Goal: Task Accomplishment & Management: Manage account settings

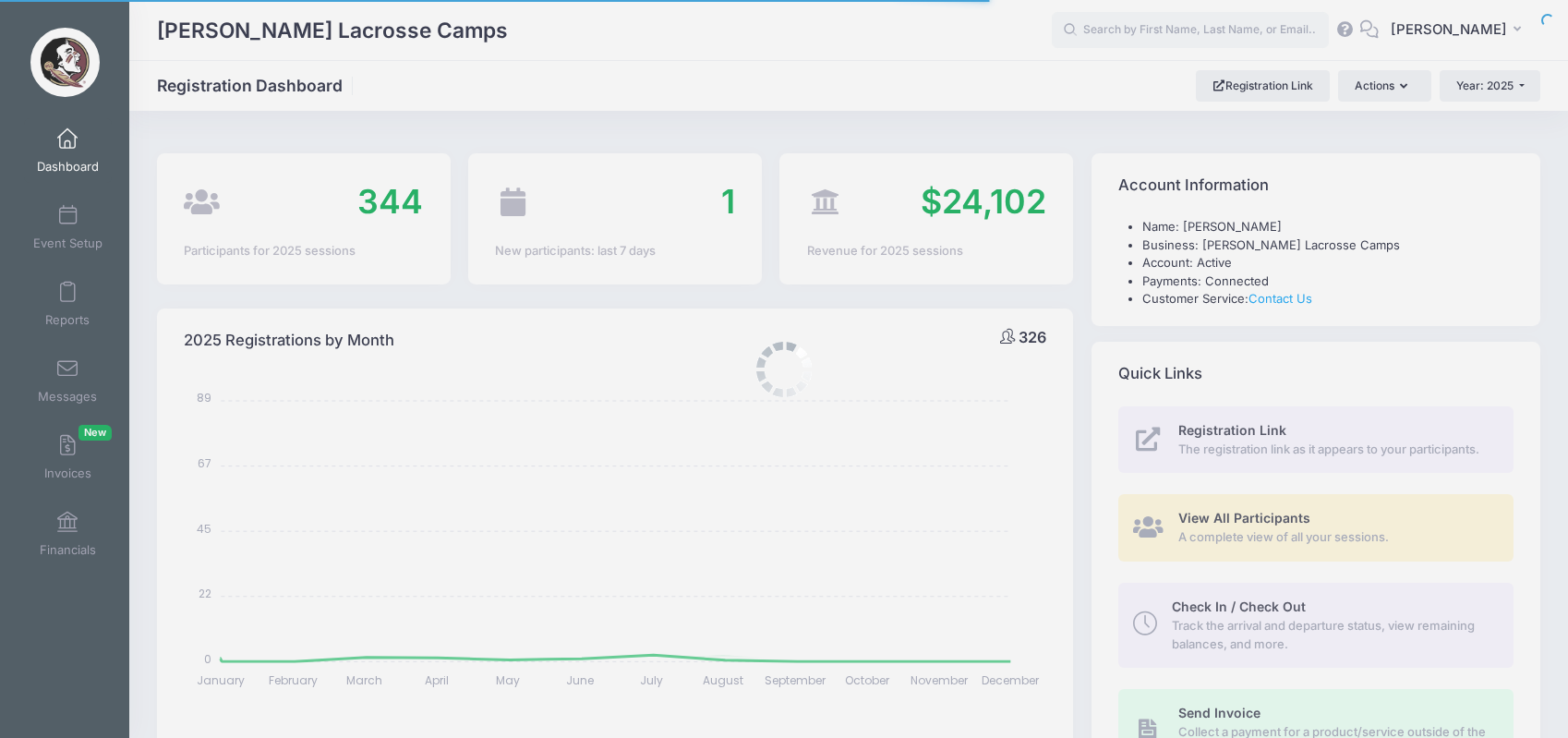
select select
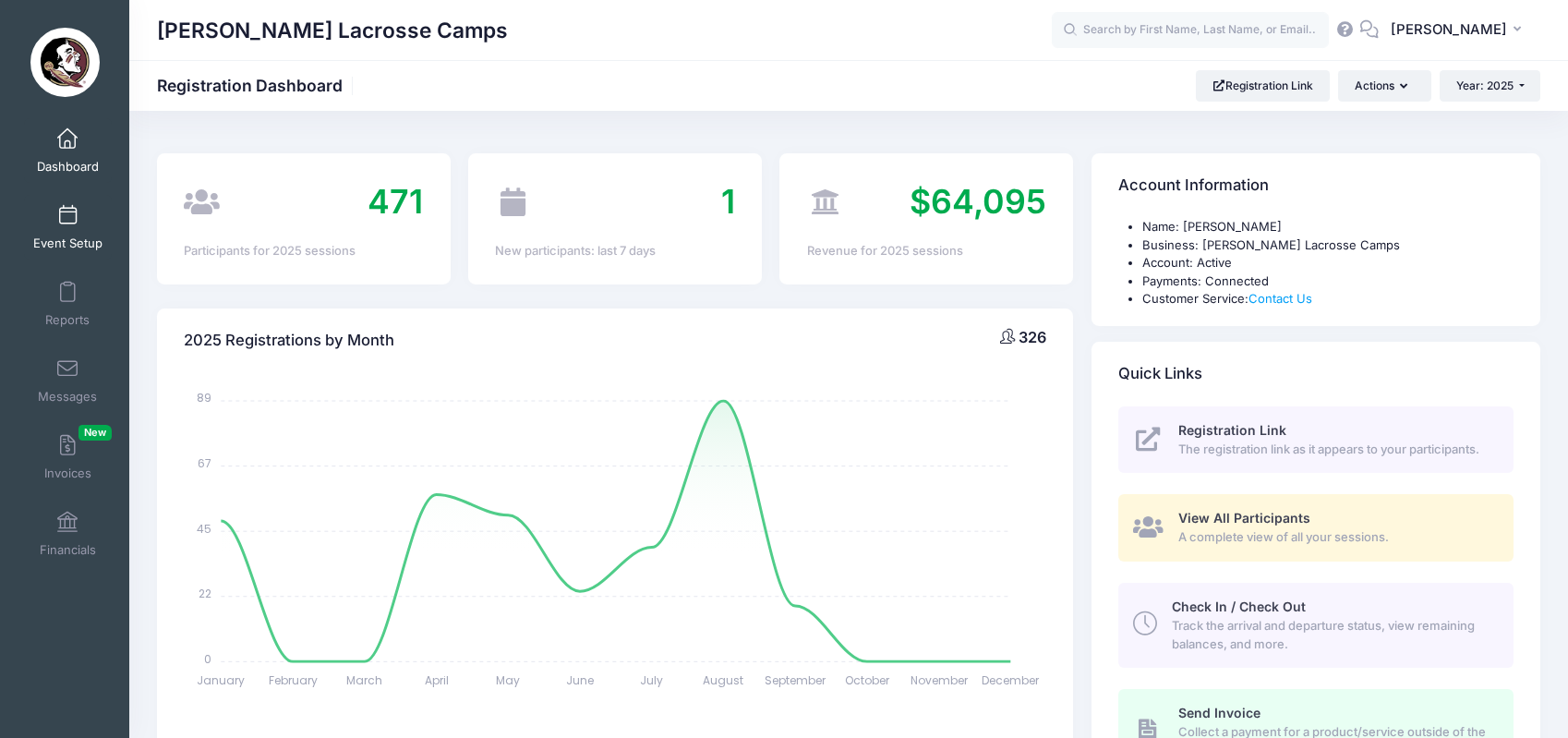
click at [60, 228] on link "Event Setup" at bounding box center [68, 227] width 88 height 64
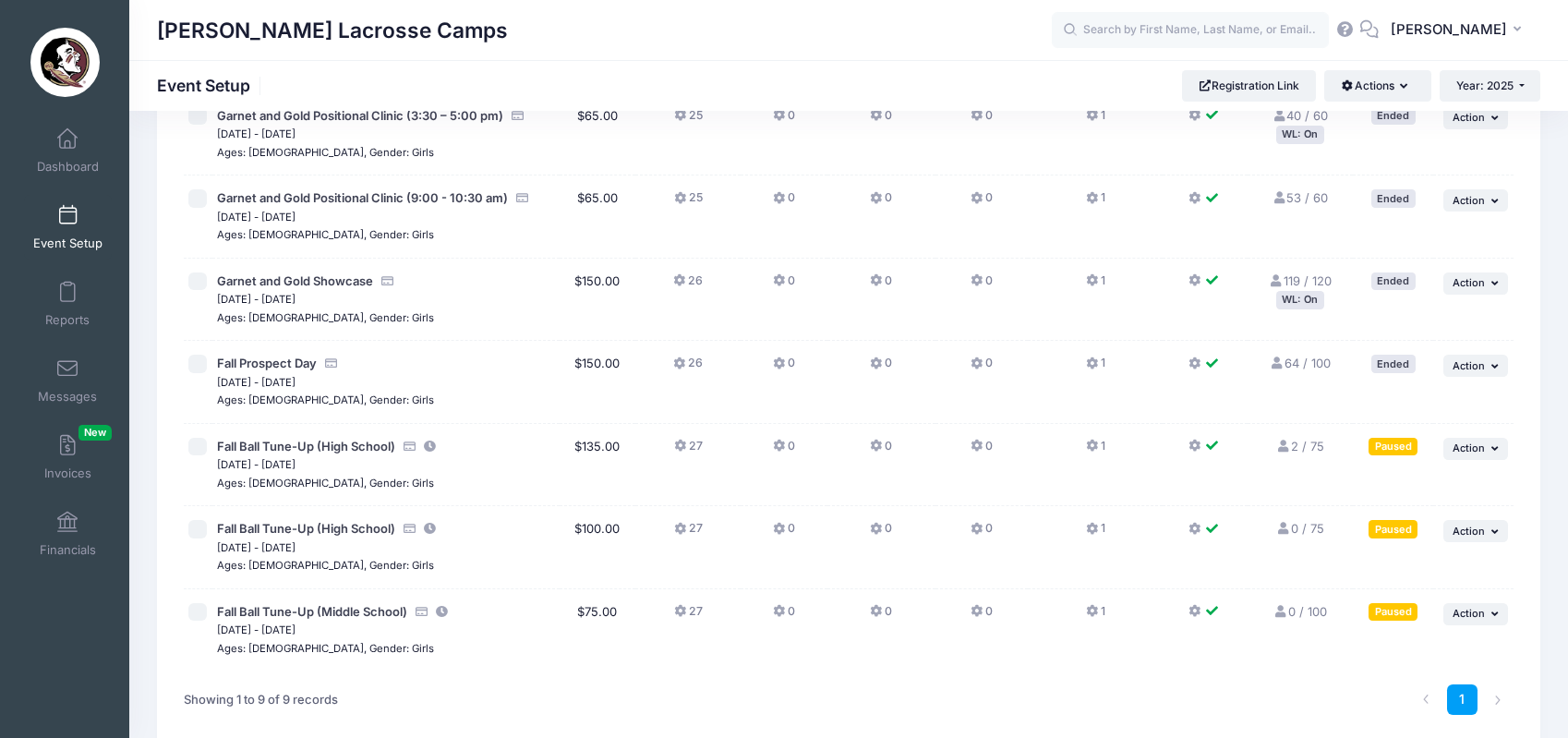
scroll to position [316, 0]
click at [193, 520] on input "checkbox" at bounding box center [197, 525] width 19 height 19
checkbox input "true"
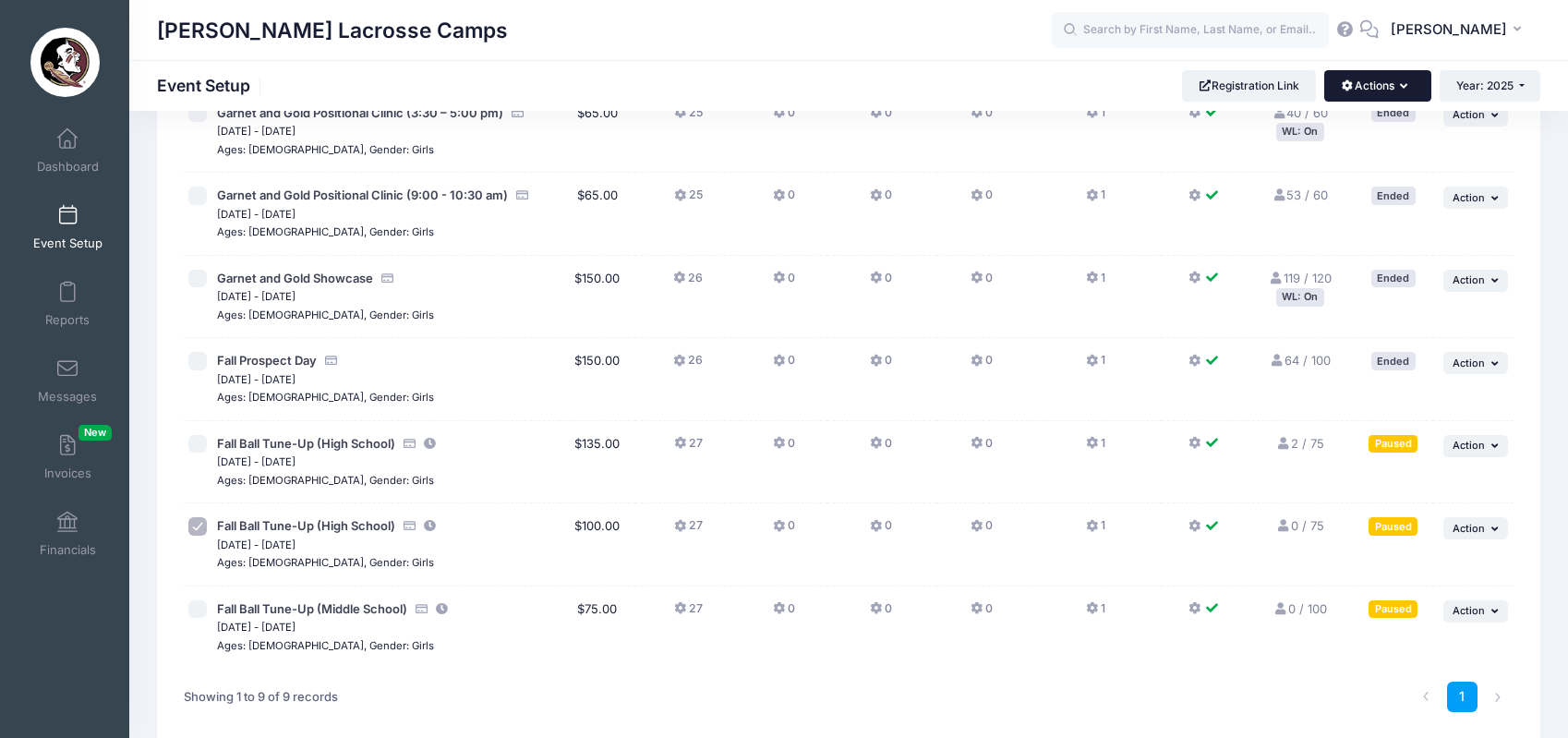
click at [1365, 82] on button "Actions" at bounding box center [1377, 86] width 106 height 31
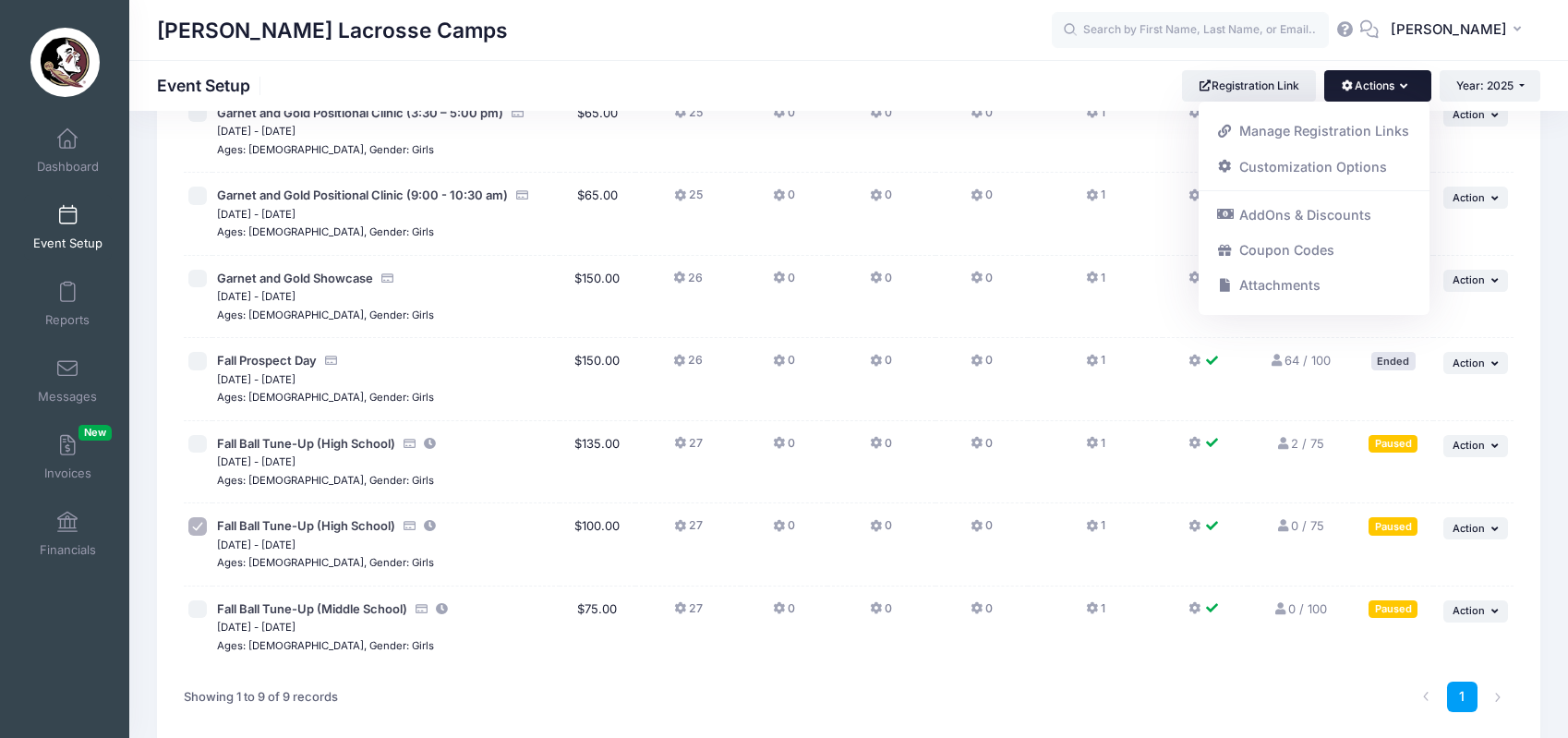
click at [1132, 668] on div "1" at bounding box center [1129, 697] width 786 height 58
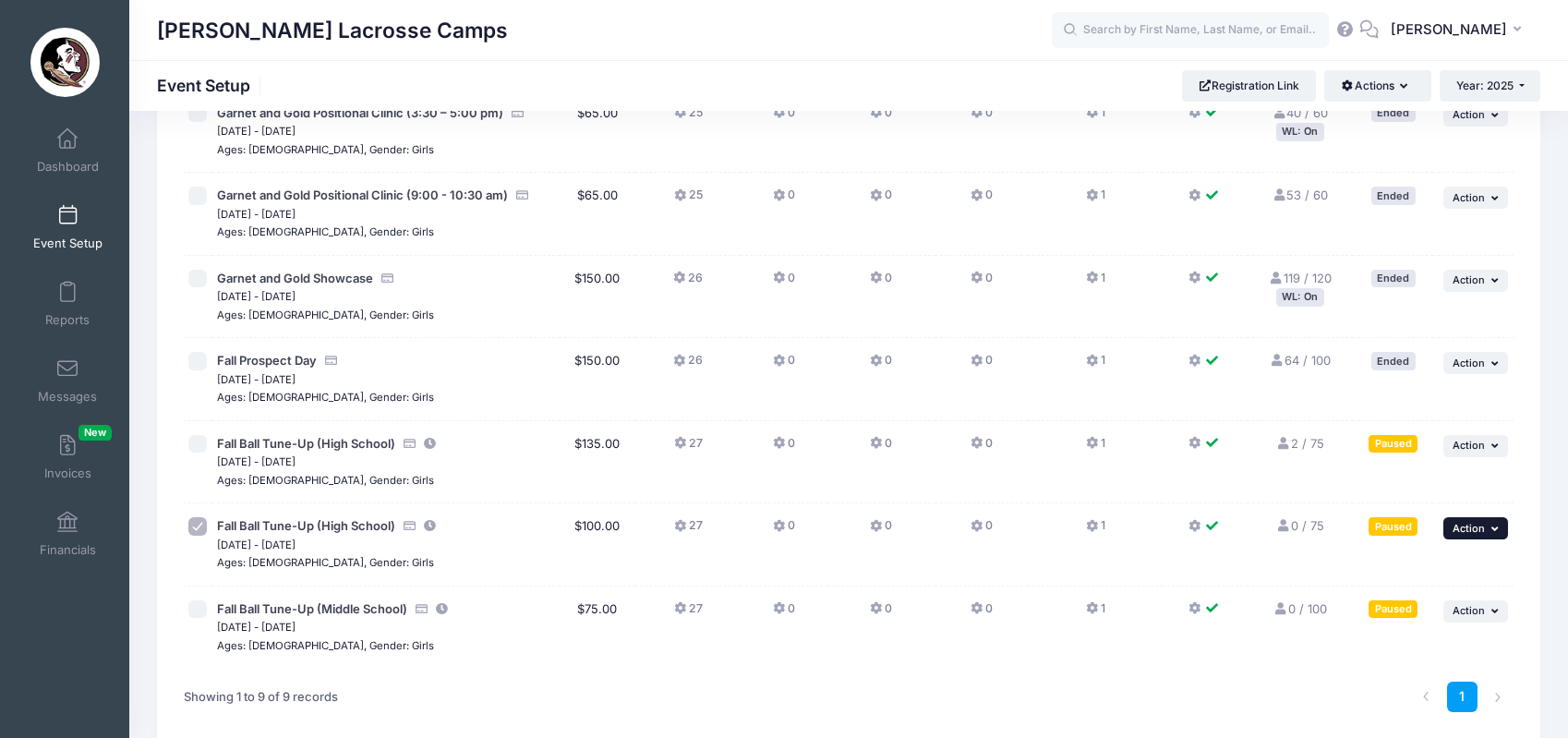
click at [1458, 522] on span "Action" at bounding box center [1469, 527] width 32 height 13
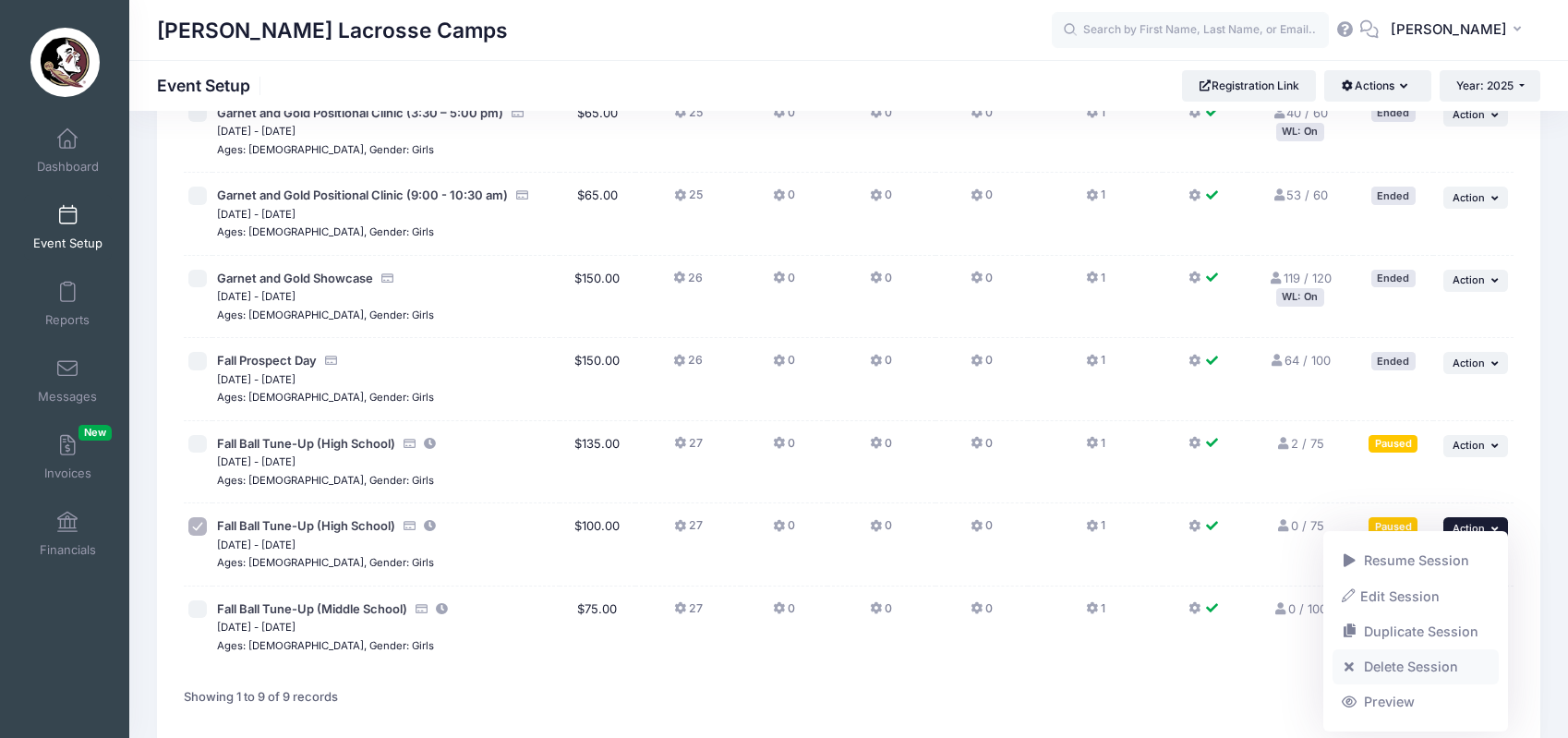
click at [1386, 669] on link "Delete Session" at bounding box center [1415, 667] width 167 height 35
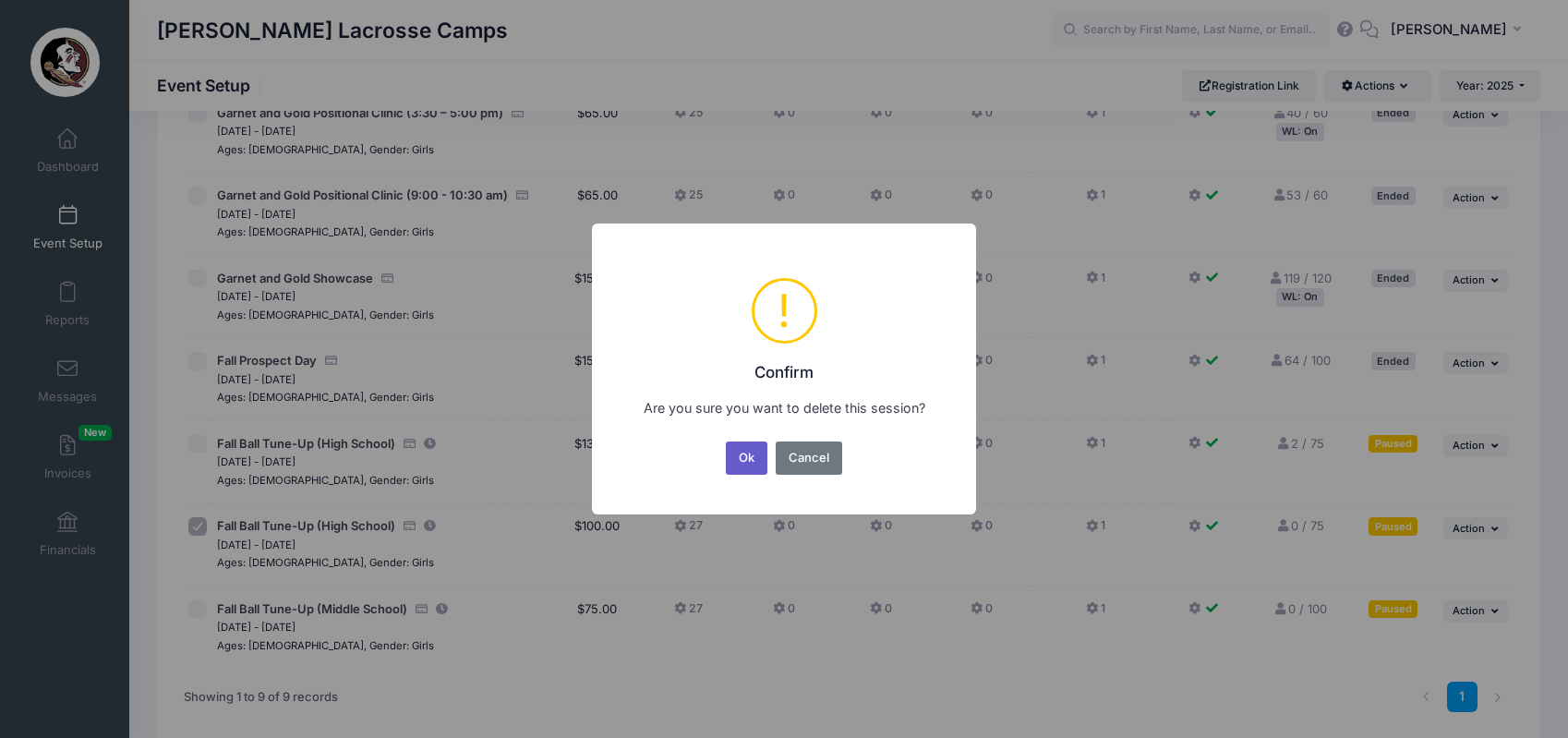
click at [741, 470] on button "Ok" at bounding box center [747, 458] width 43 height 33
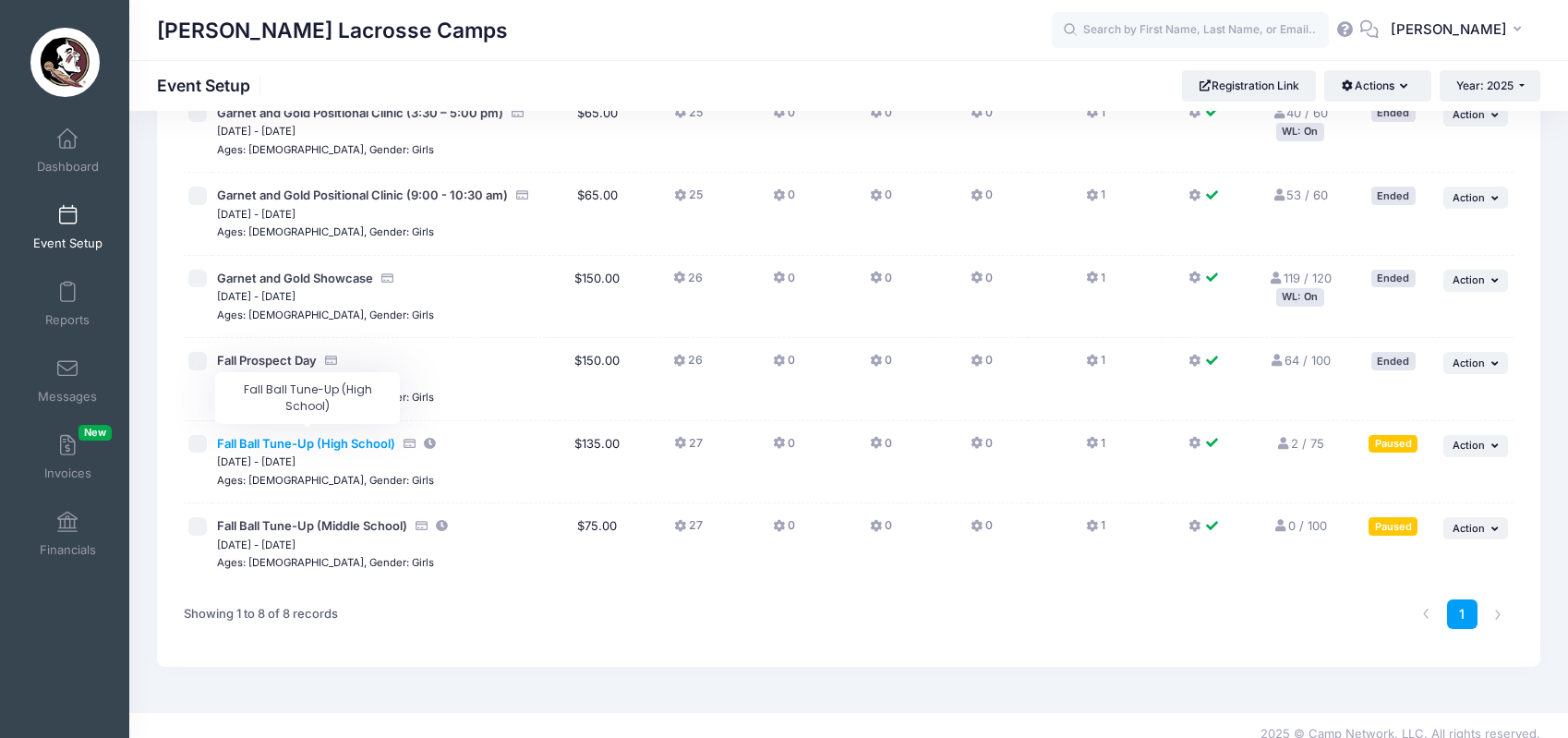
click at [365, 436] on span "Fall Ball Tune-Up (High School)" at bounding box center [306, 443] width 178 height 15
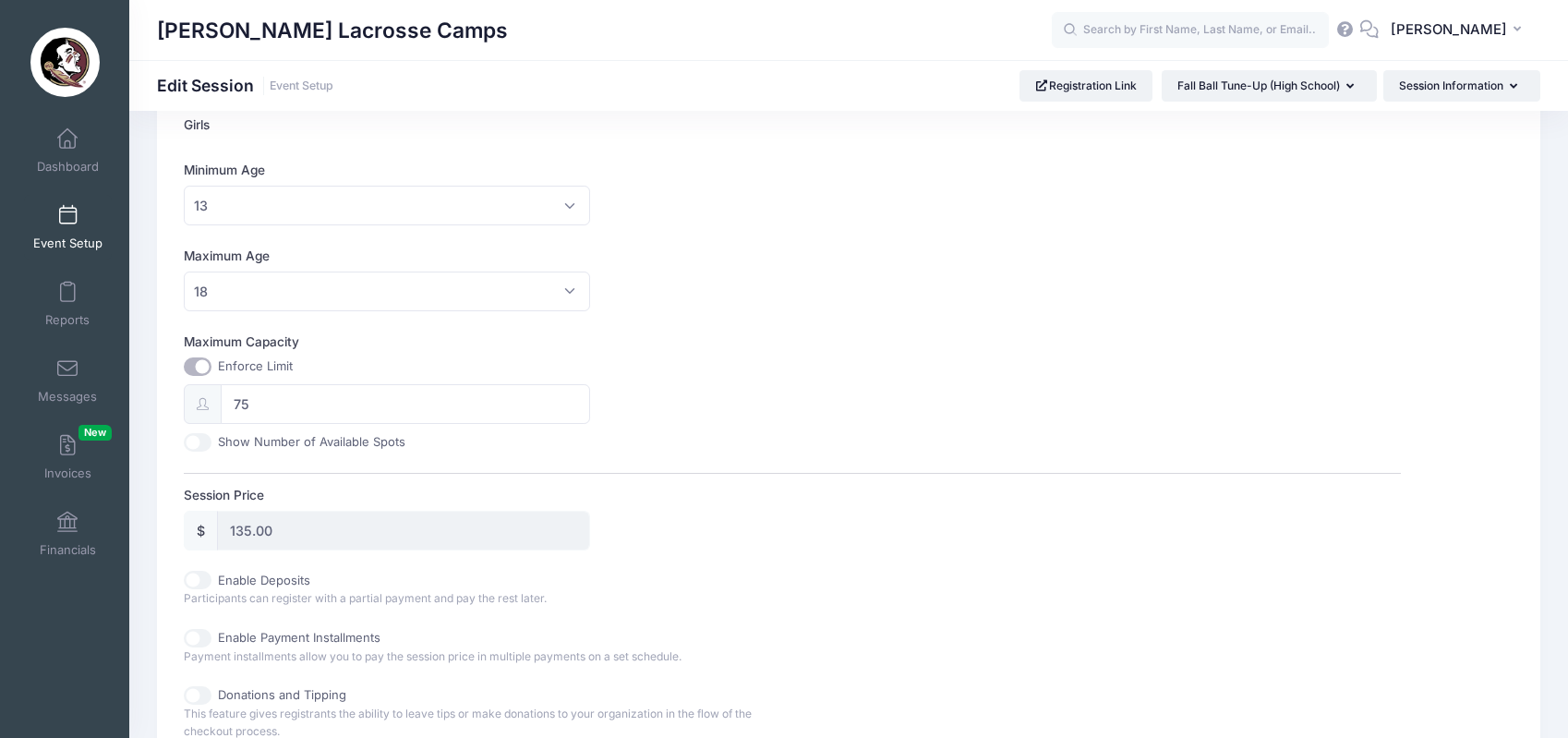
scroll to position [588, 0]
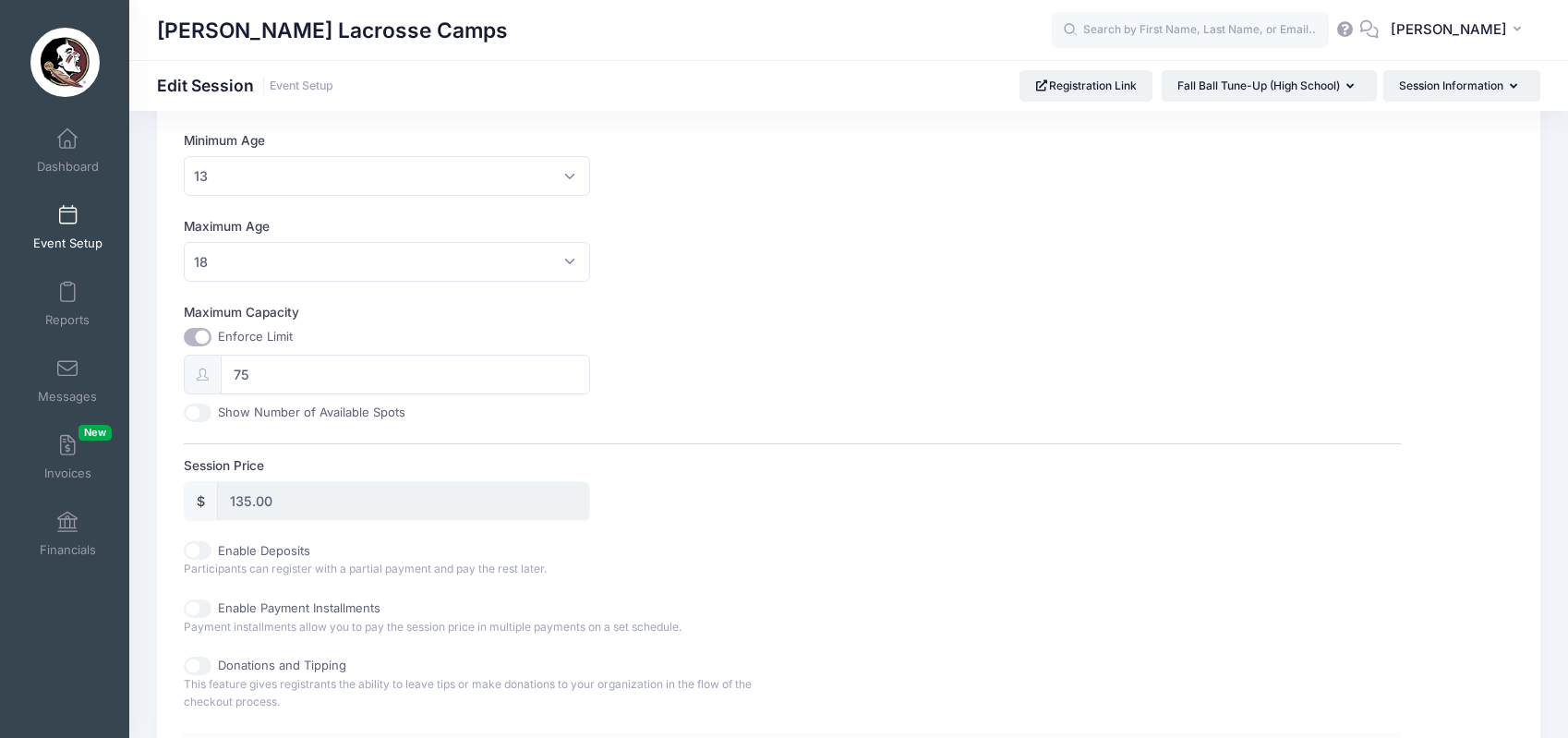
click at [343, 509] on input "135.00" at bounding box center [404, 500] width 372 height 40
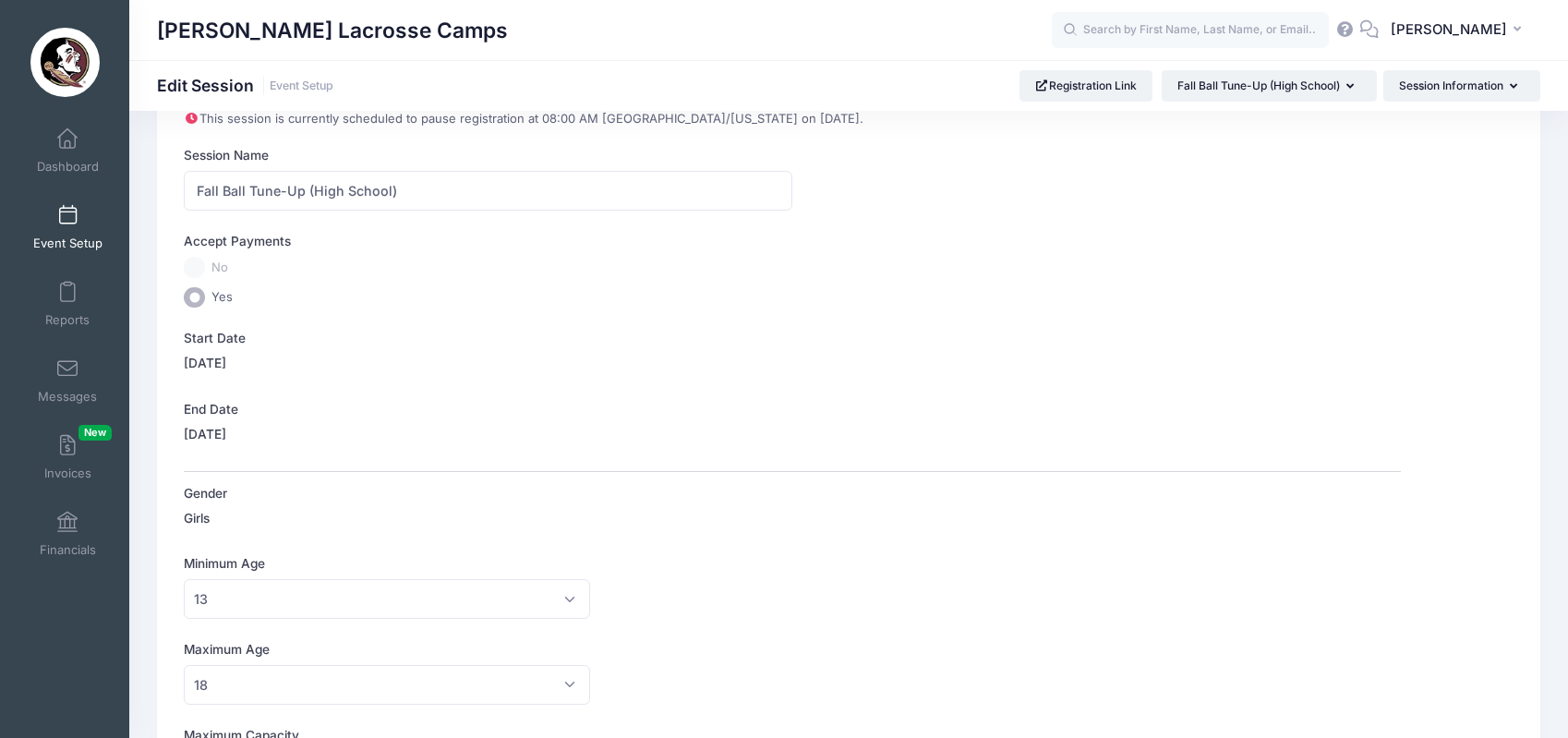
scroll to position [478, 0]
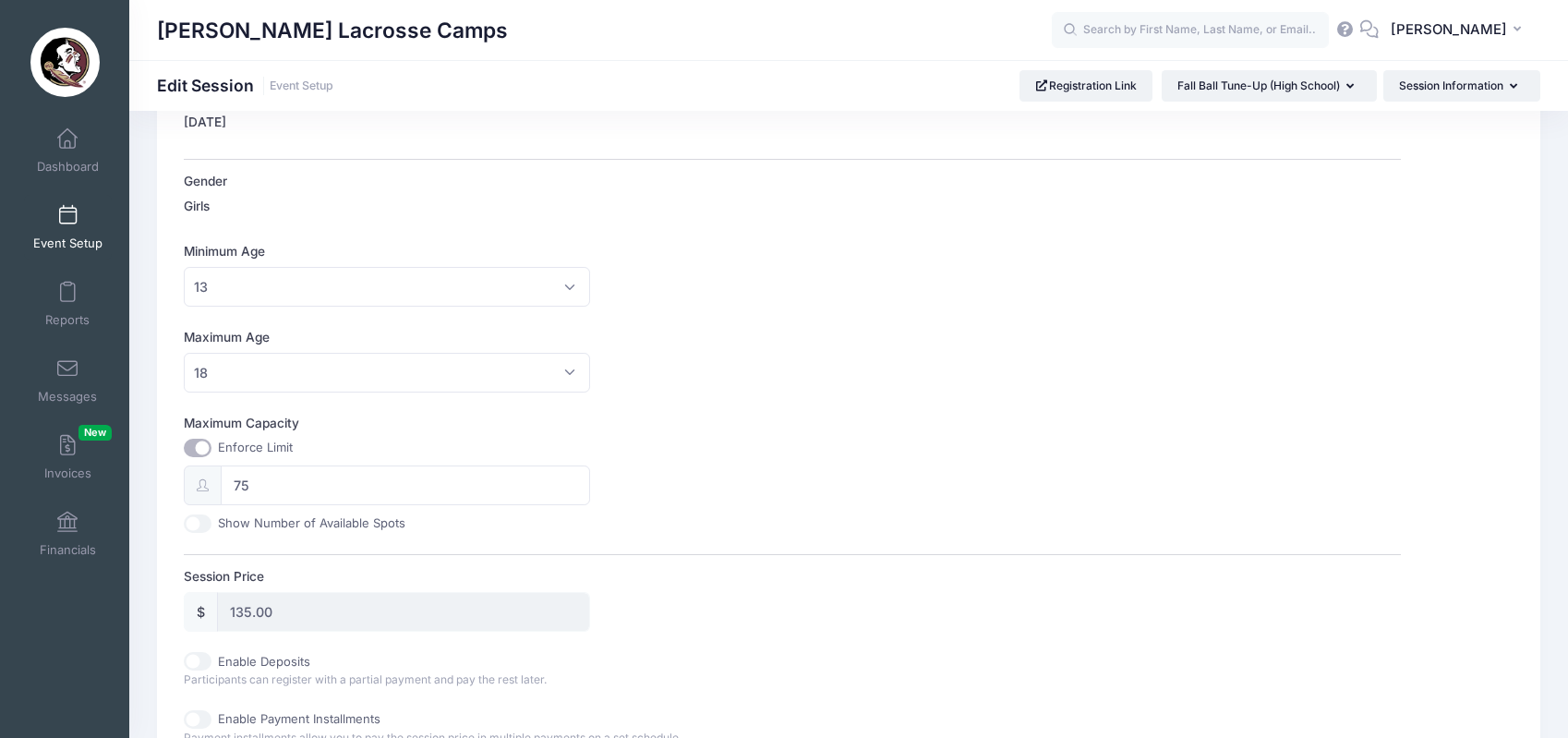
click at [304, 602] on input "135.00" at bounding box center [404, 611] width 372 height 40
click at [263, 609] on input "135.00" at bounding box center [404, 611] width 372 height 40
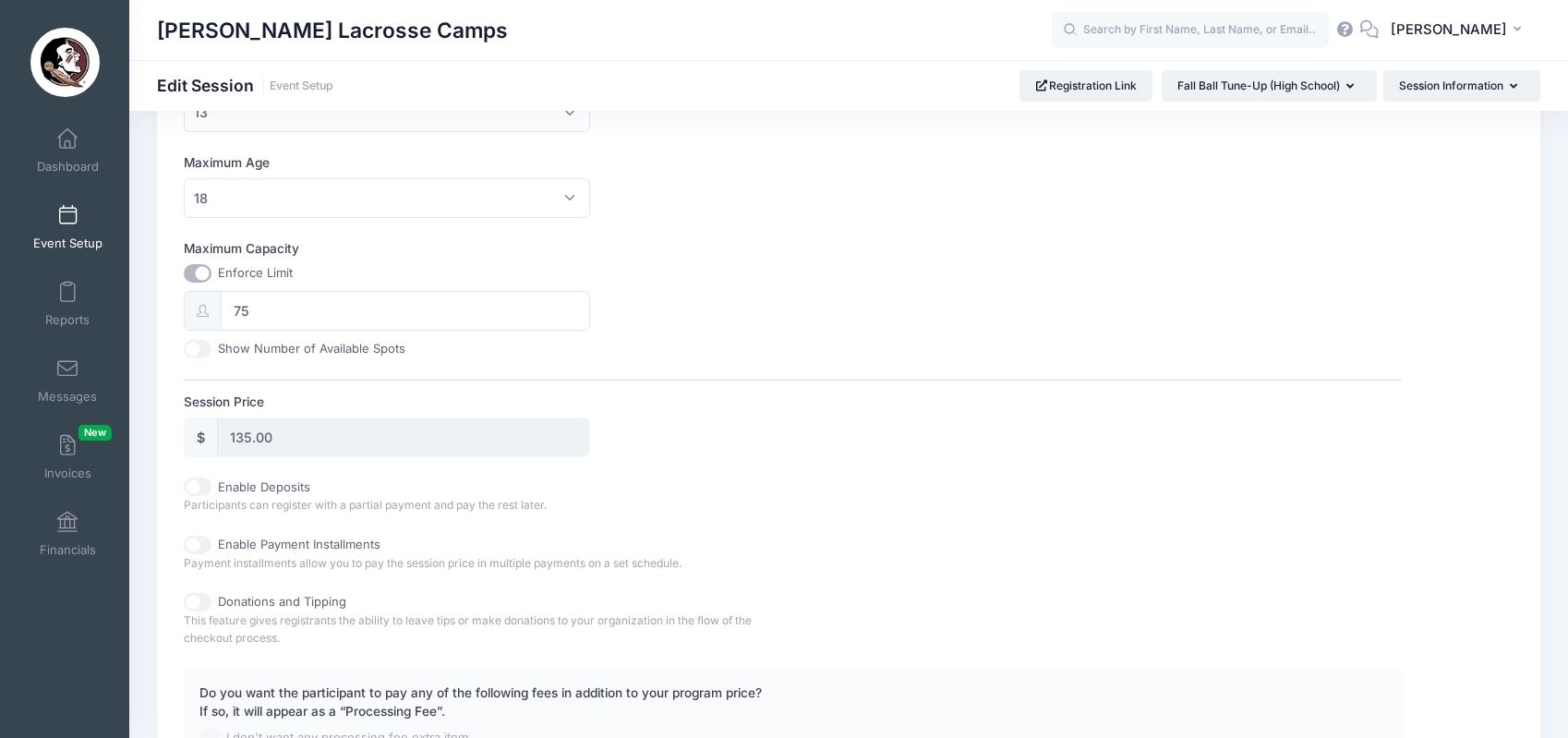
scroll to position [667, 0]
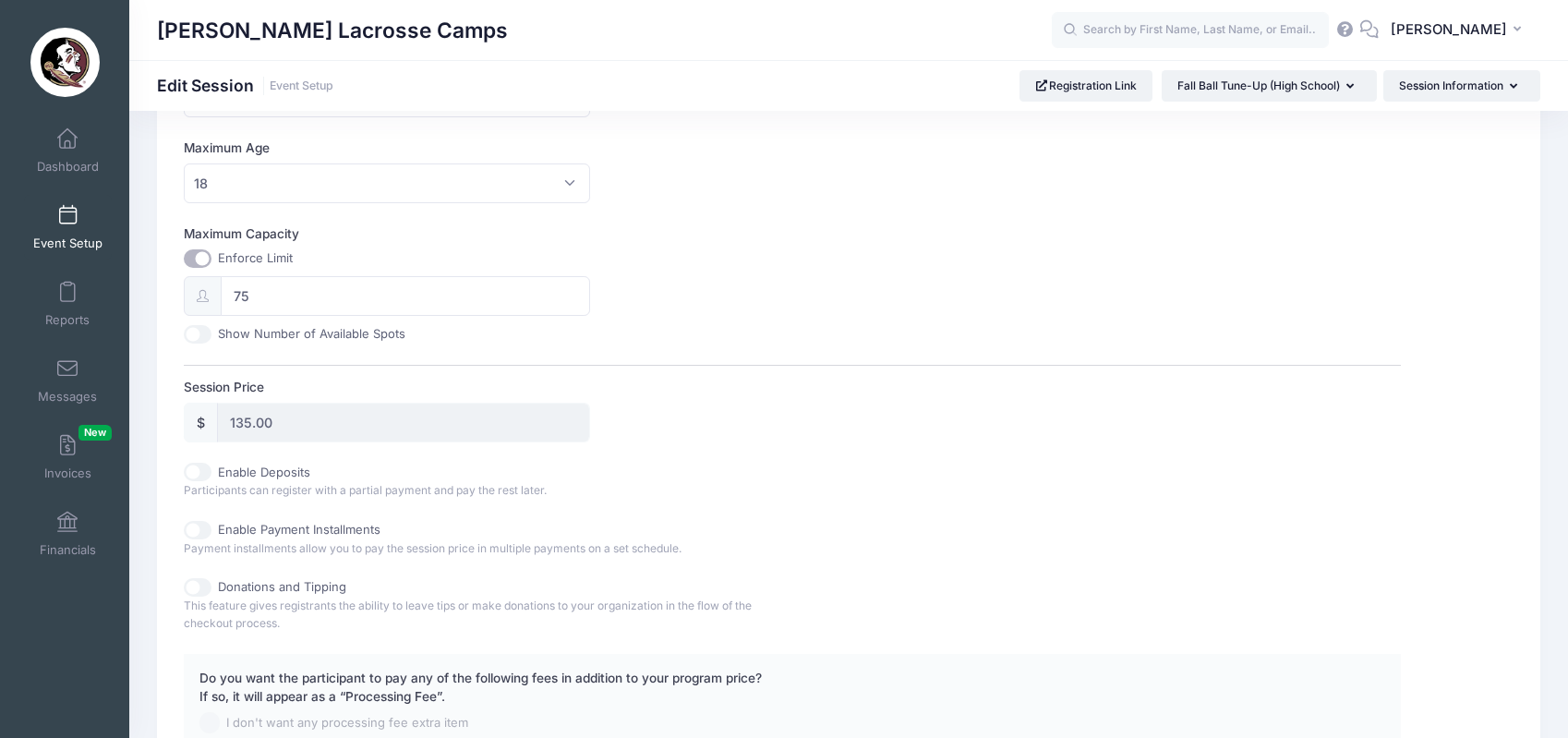
click at [69, 235] on span "Event Setup" at bounding box center [67, 243] width 69 height 16
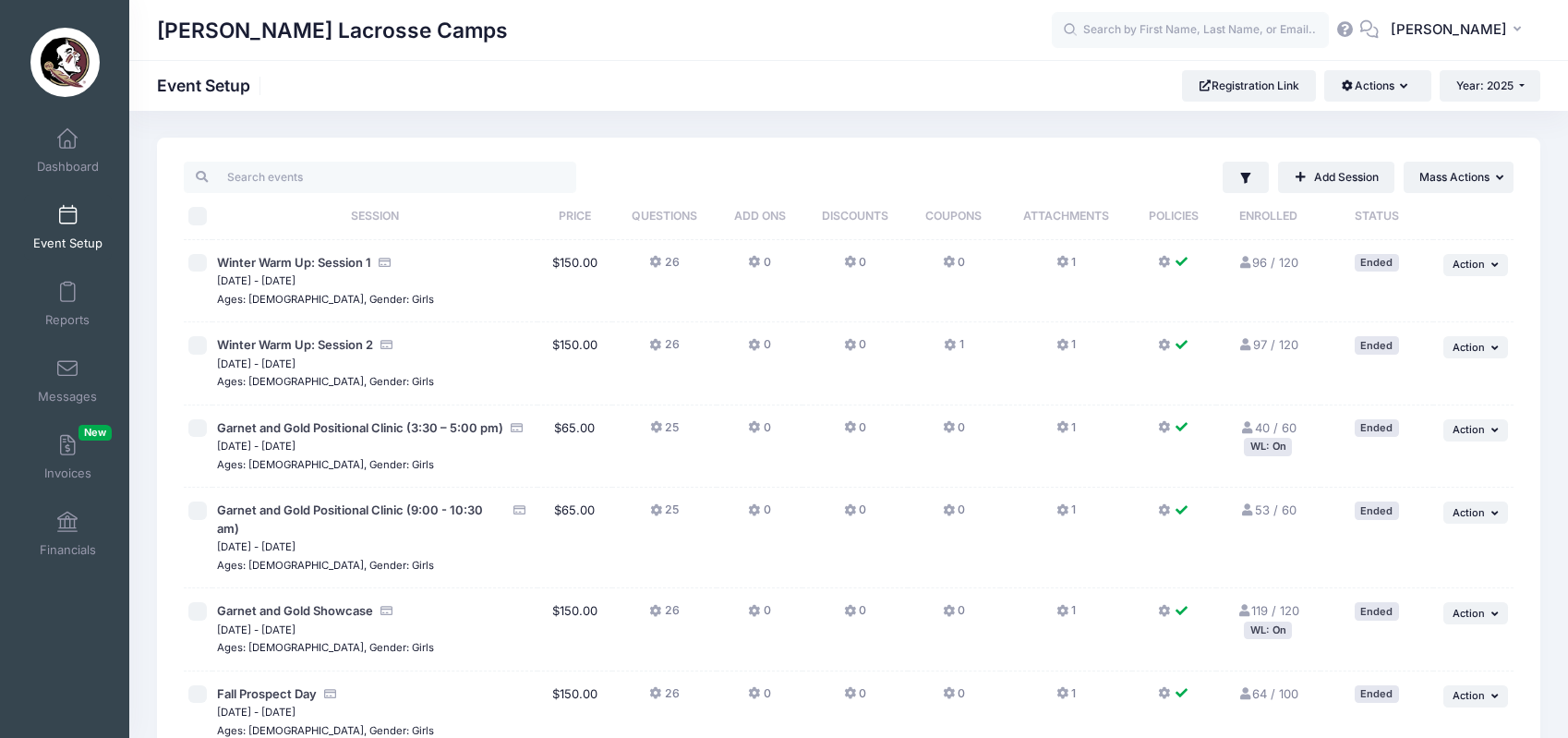
scroll to position [1, 0]
click at [1376, 86] on button "Actions" at bounding box center [1377, 86] width 106 height 31
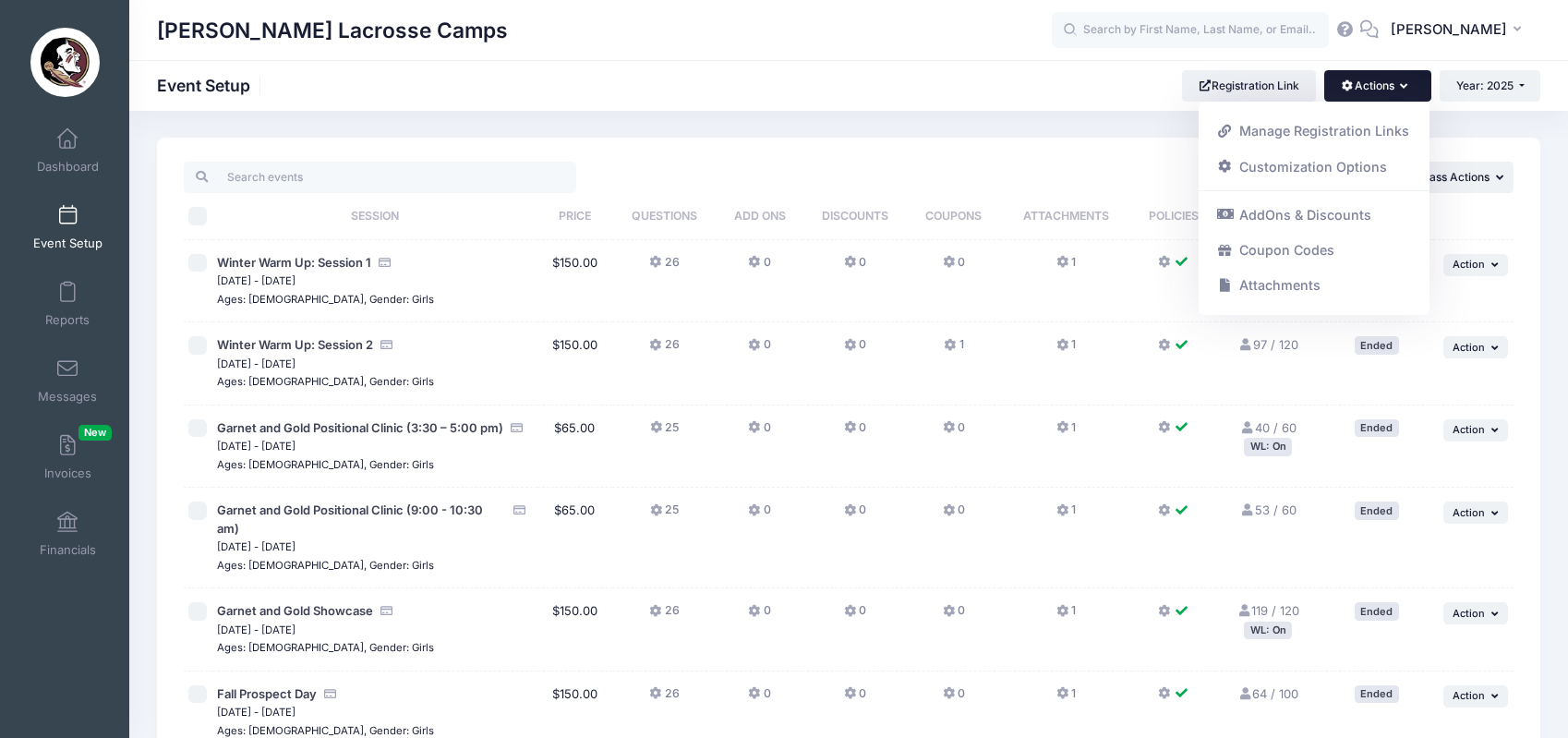
click at [1021, 143] on div "Filter Filter Options Show: Active Live Completed Add Session ... Mass Actions" at bounding box center [848, 609] width 1384 height 945
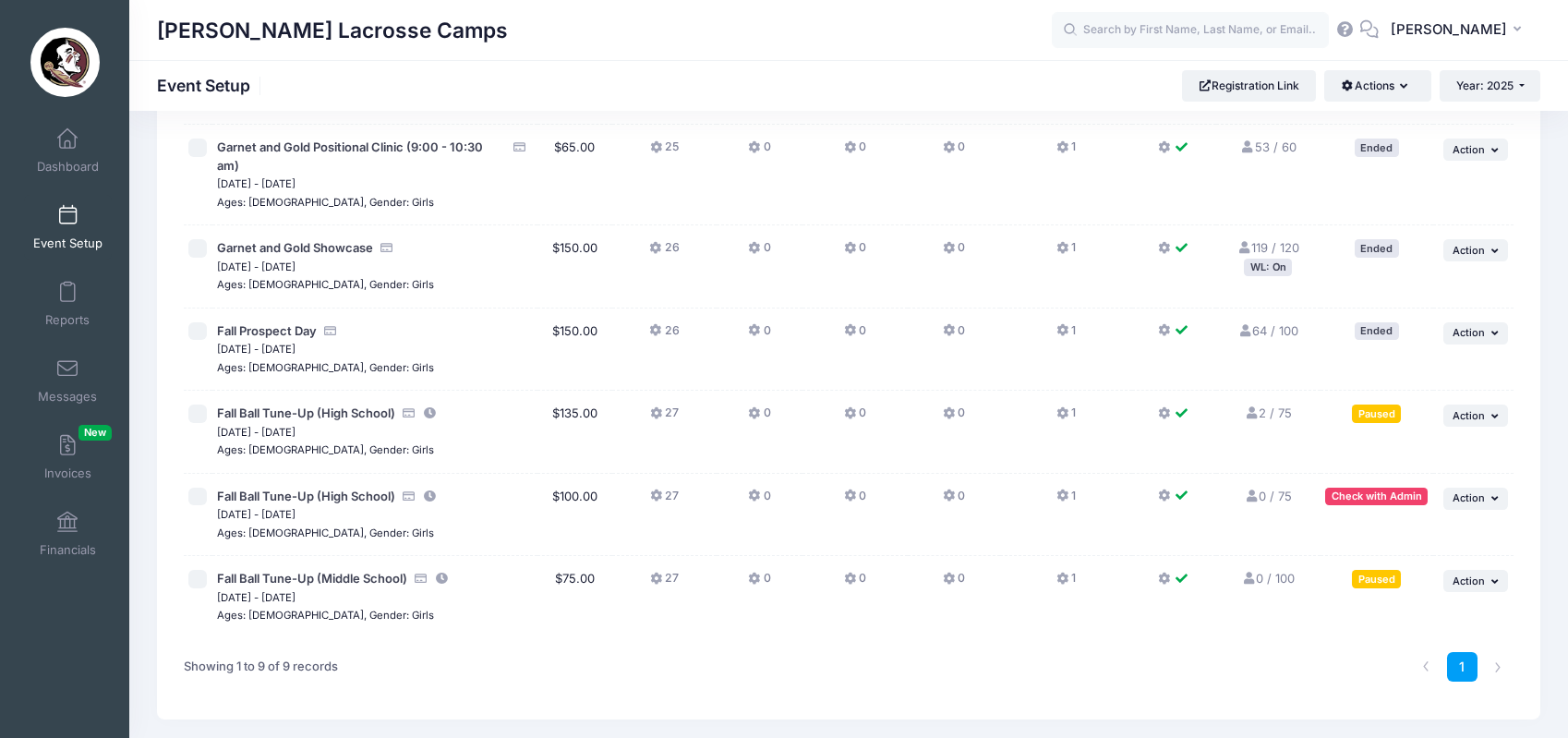
scroll to position [412, 0]
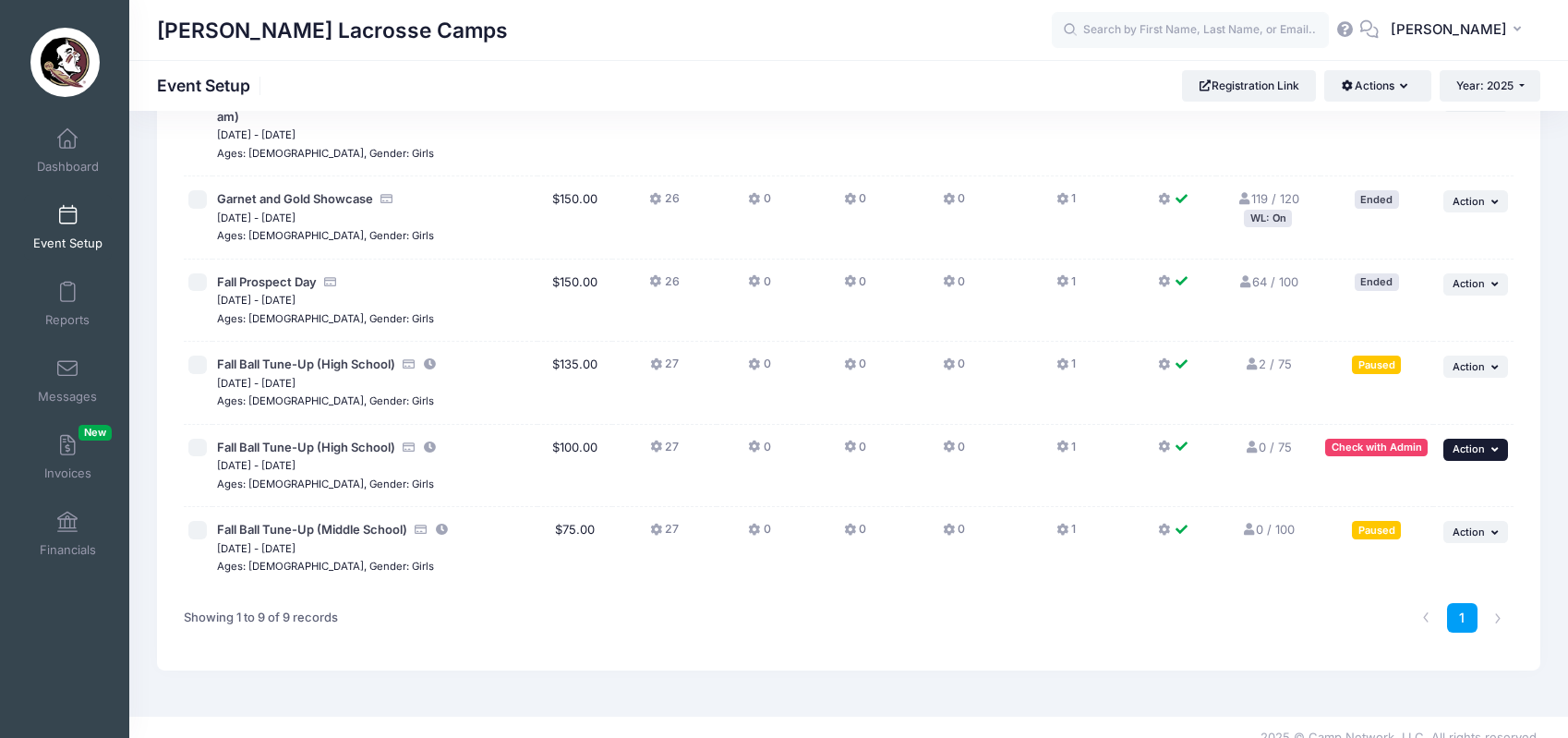
click at [1462, 443] on span "Action" at bounding box center [1469, 448] width 32 height 13
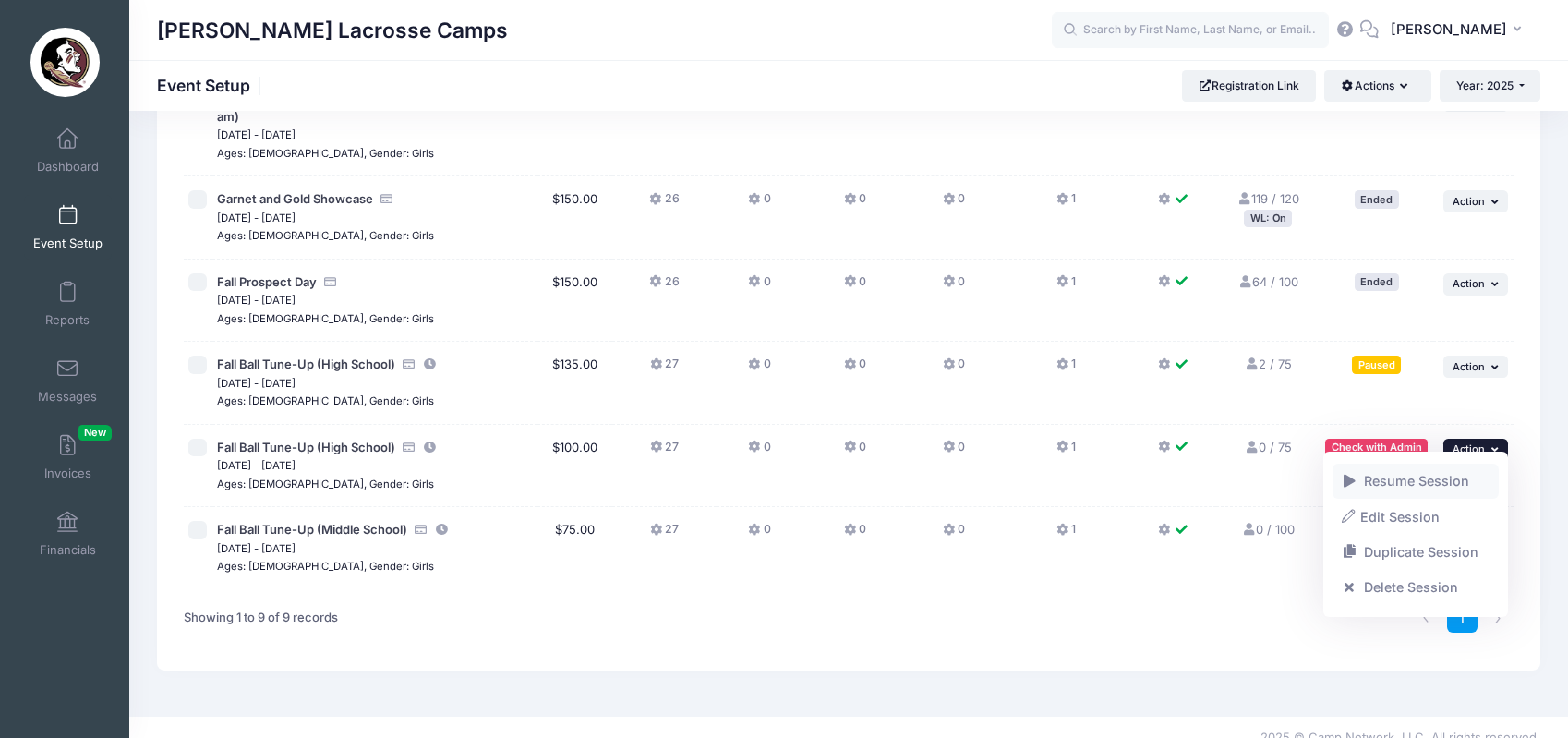
click at [1425, 478] on link "Resume Session" at bounding box center [1415, 481] width 167 height 35
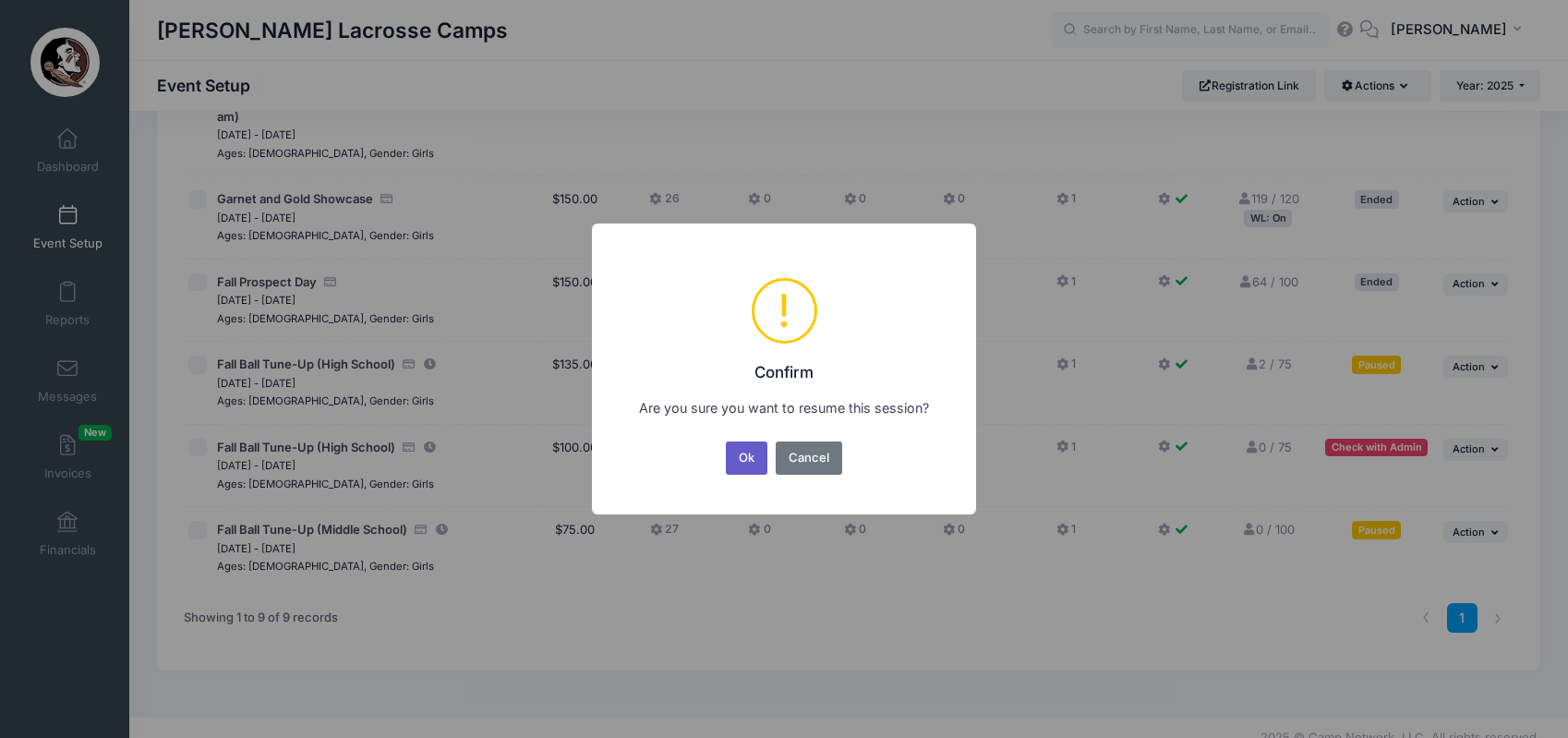
click at [741, 467] on button "Ok" at bounding box center [747, 458] width 43 height 33
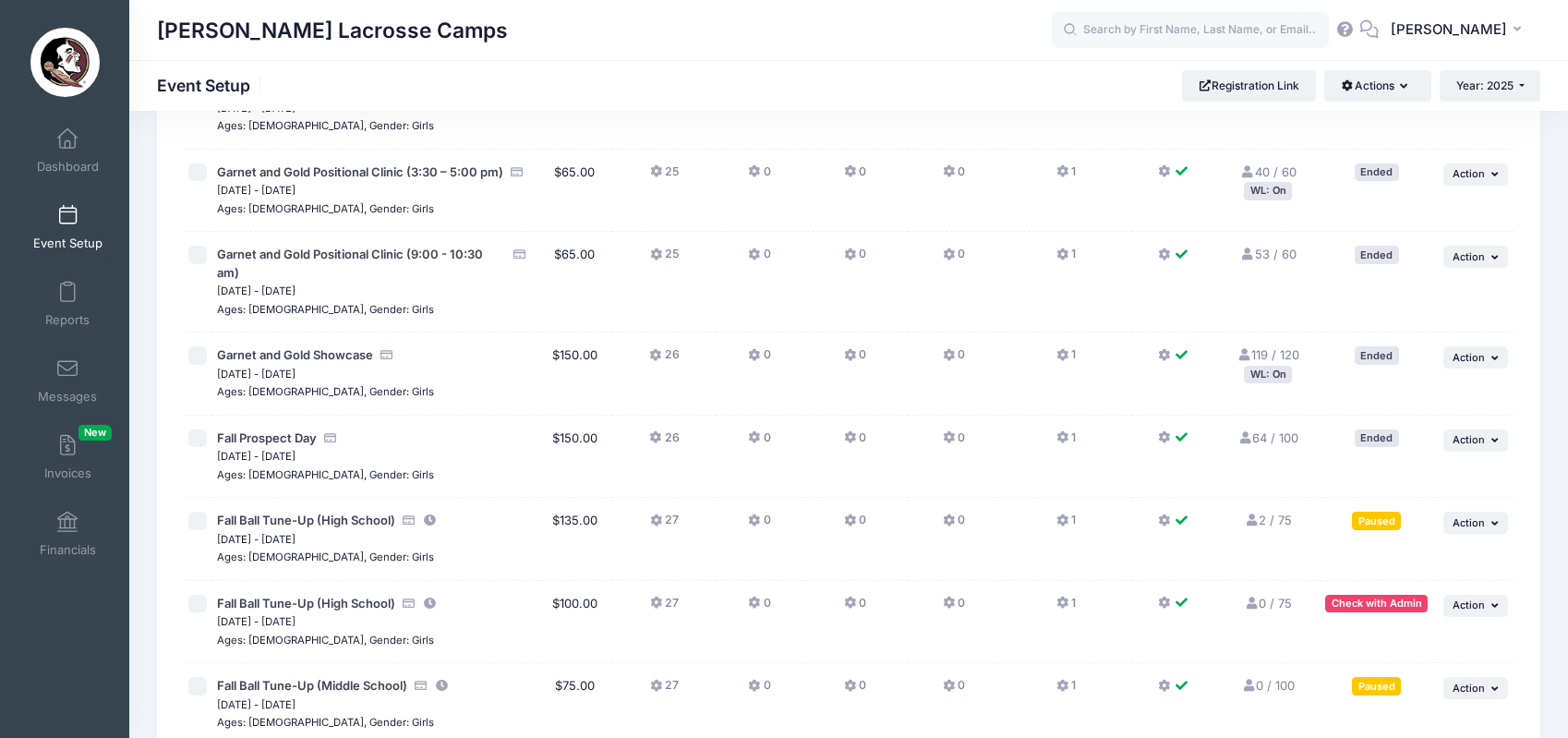
scroll to position [345, 0]
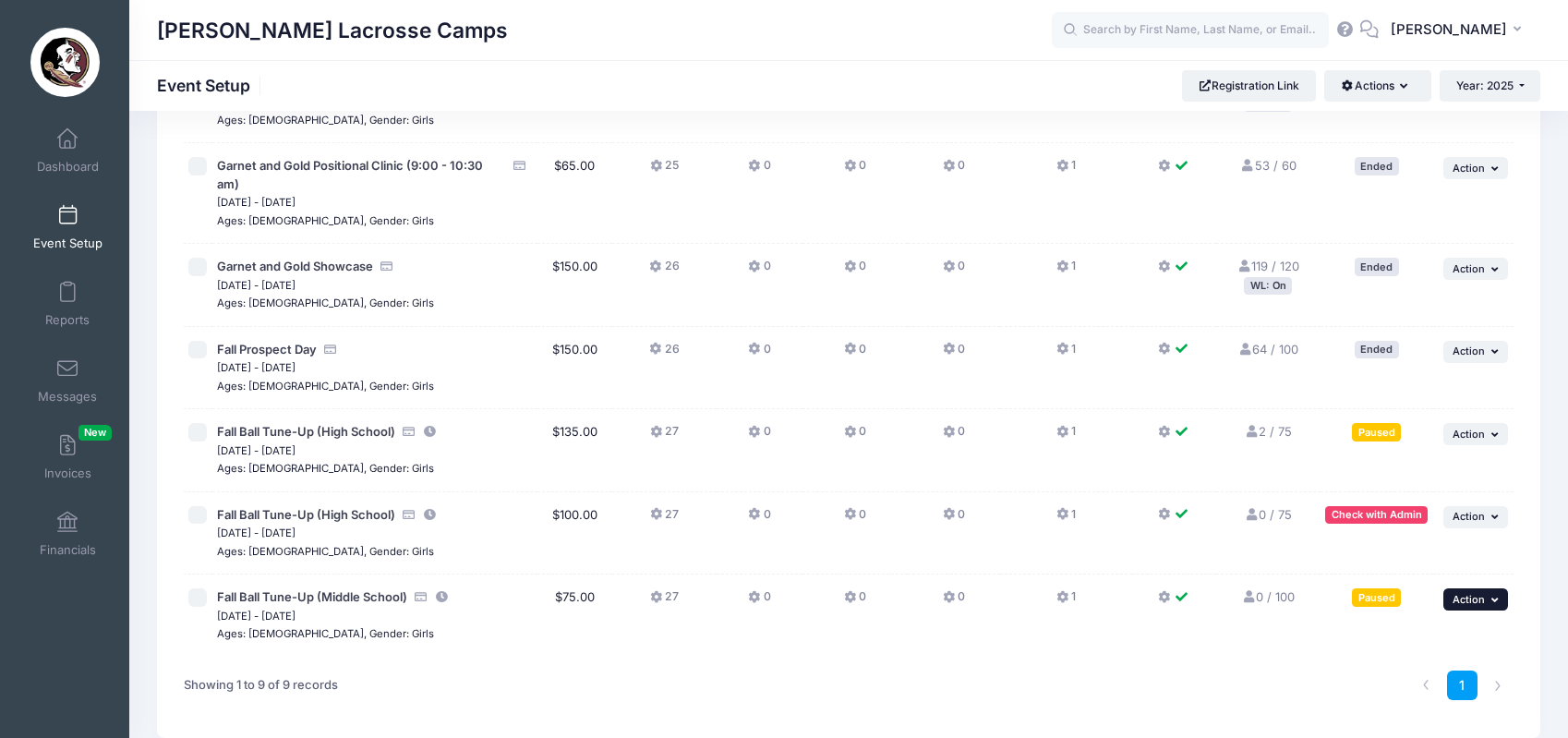
click at [1478, 593] on span "Action" at bounding box center [1469, 599] width 32 height 13
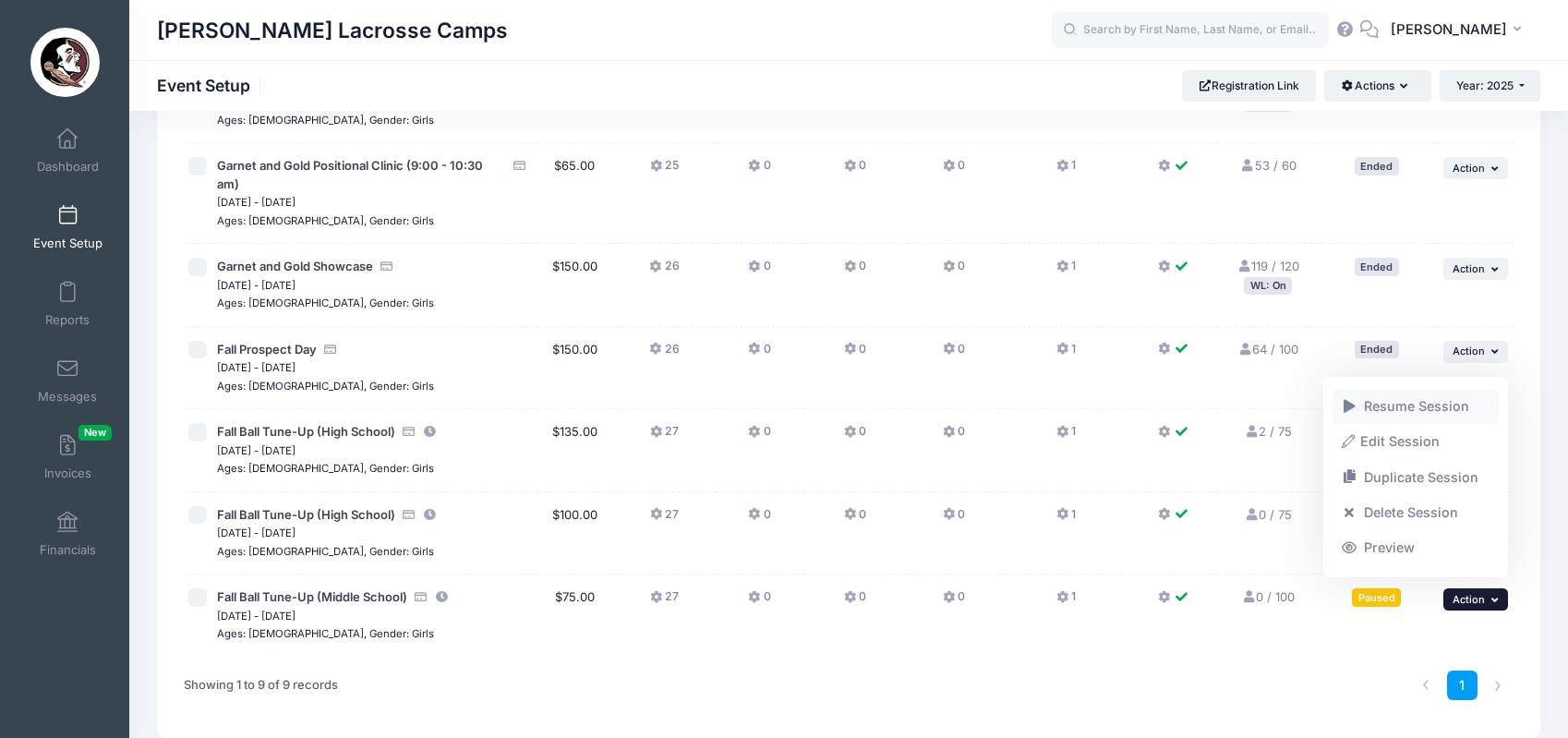
click at [1359, 408] on link "Resume Session" at bounding box center [1415, 407] width 167 height 35
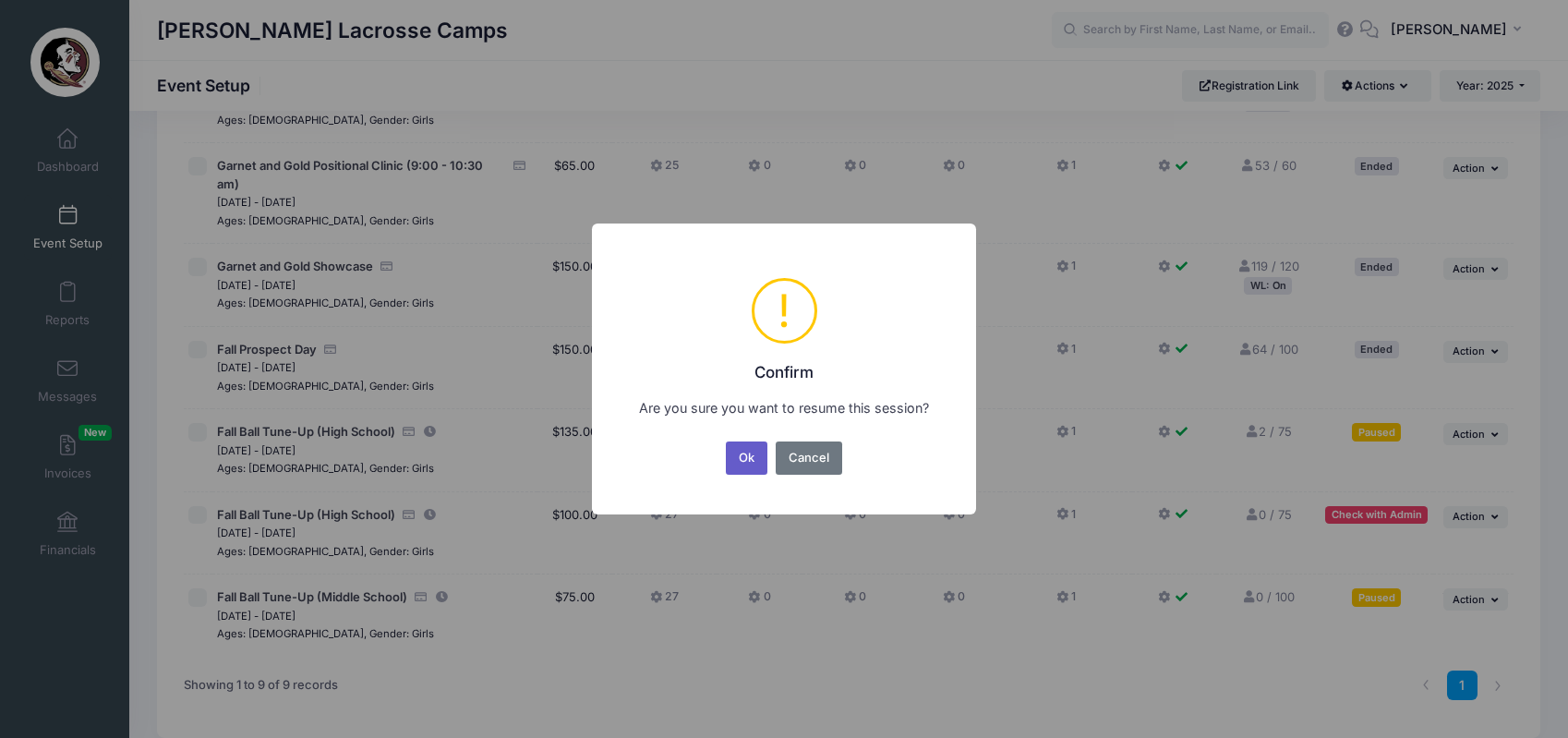
click at [741, 460] on button "Ok" at bounding box center [747, 458] width 43 height 33
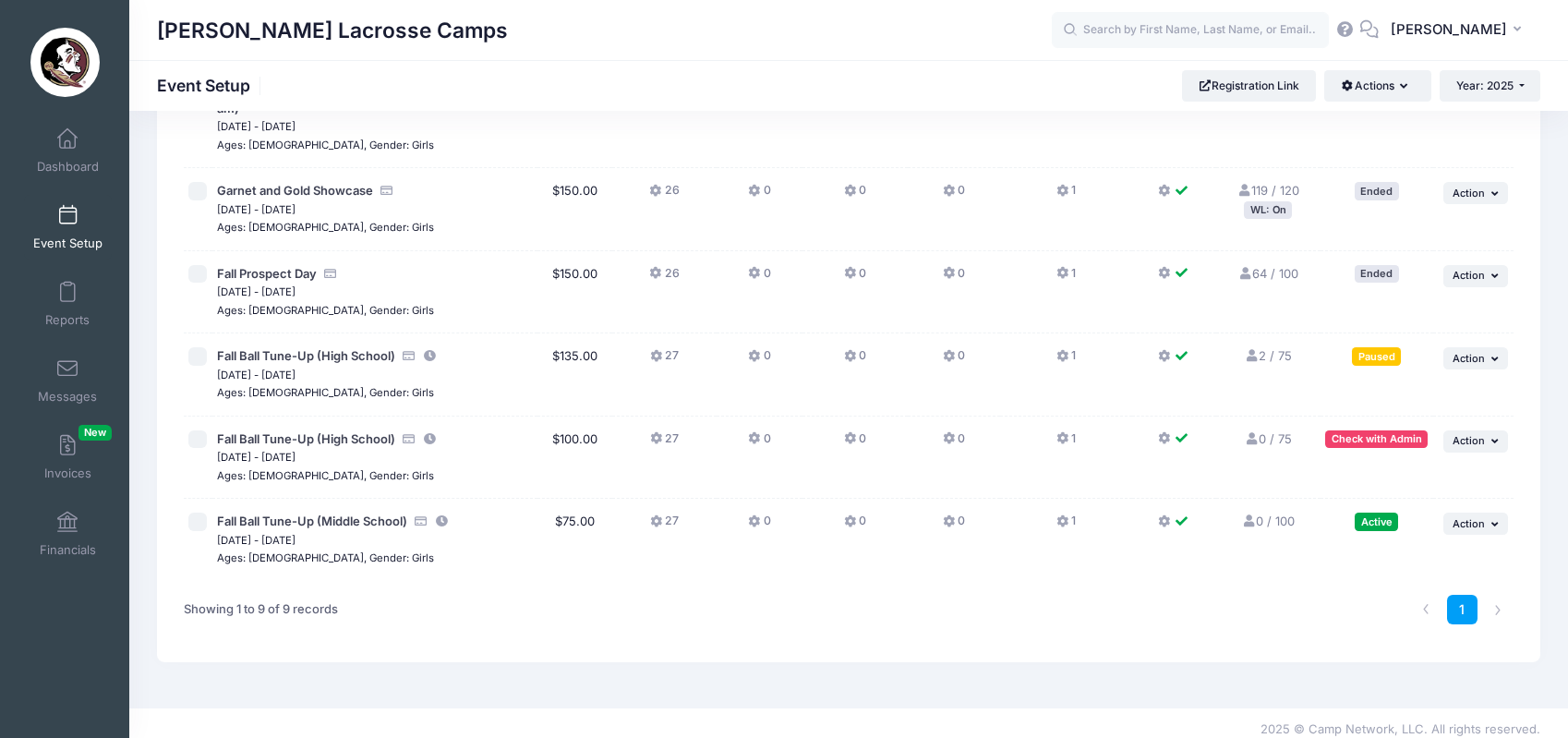
scroll to position [420, 0]
click at [1398, 433] on div "Check with Admin" at bounding box center [1376, 440] width 102 height 18
click at [1470, 438] on span "Action" at bounding box center [1469, 441] width 32 height 13
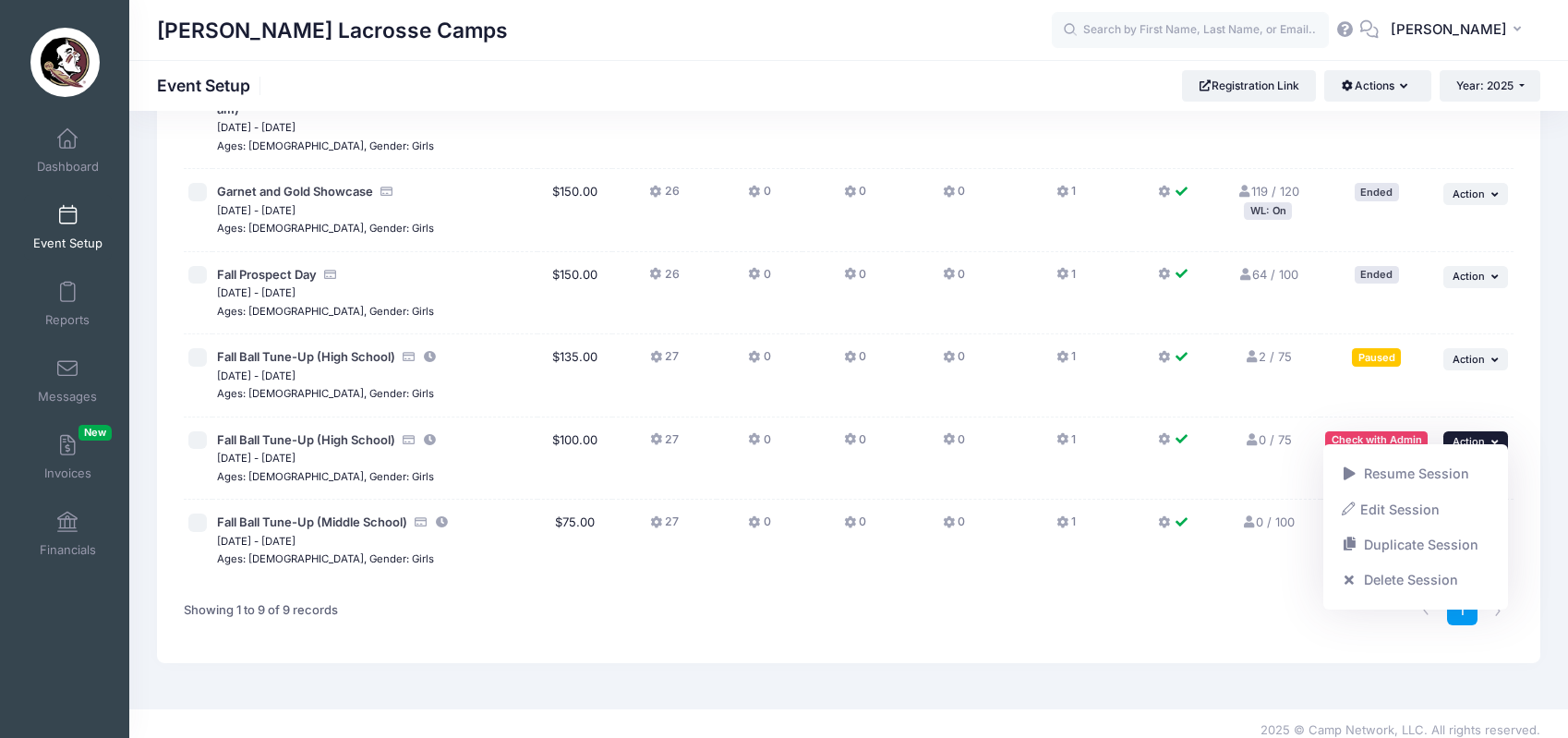
click at [1271, 350] on link "2 / 75 Full" at bounding box center [1268, 356] width 48 height 15
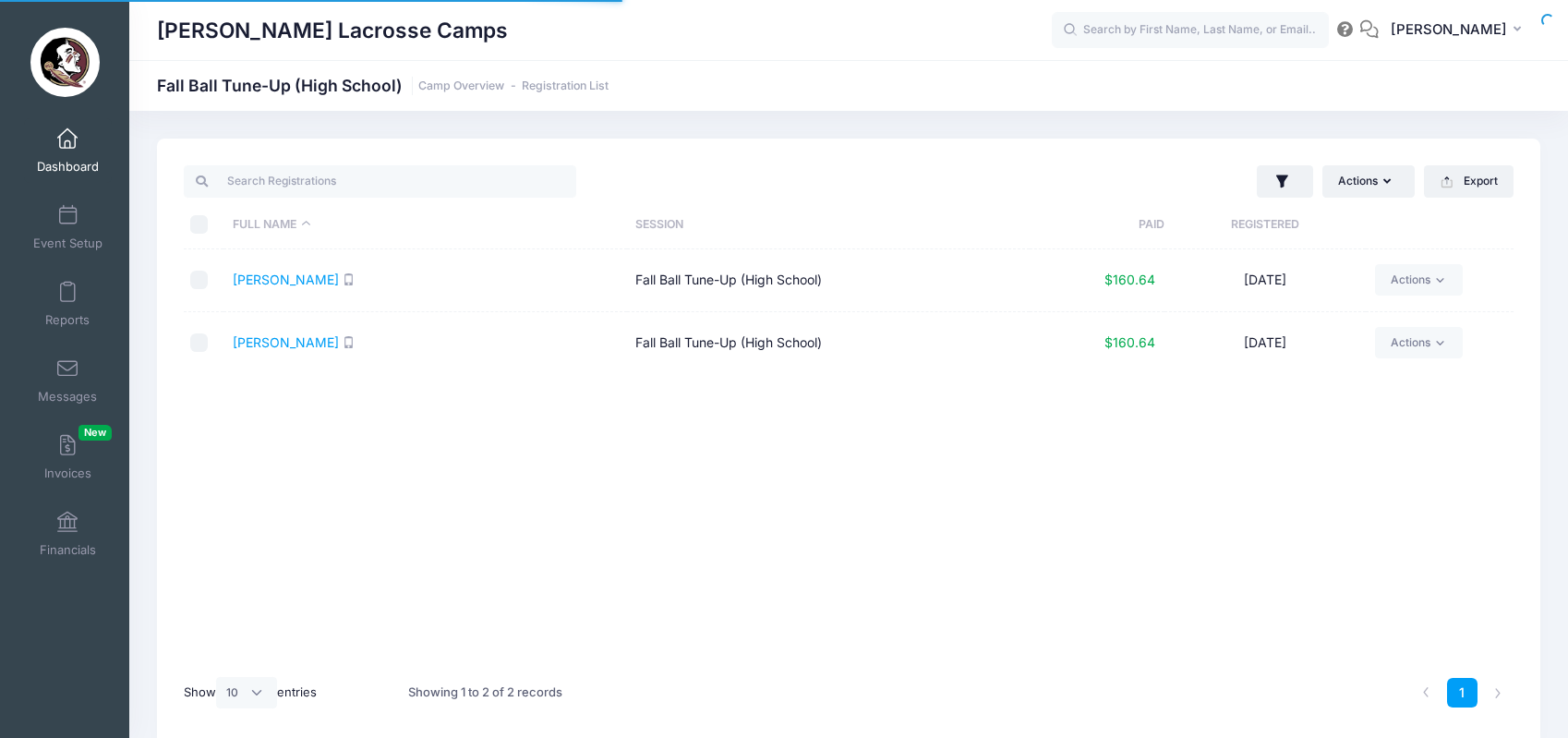
select select "10"
click at [199, 283] on input "checkbox" at bounding box center [199, 279] width 19 height 19
checkbox input "true"
click at [205, 345] on input "checkbox" at bounding box center [199, 342] width 19 height 19
checkbox input "true"
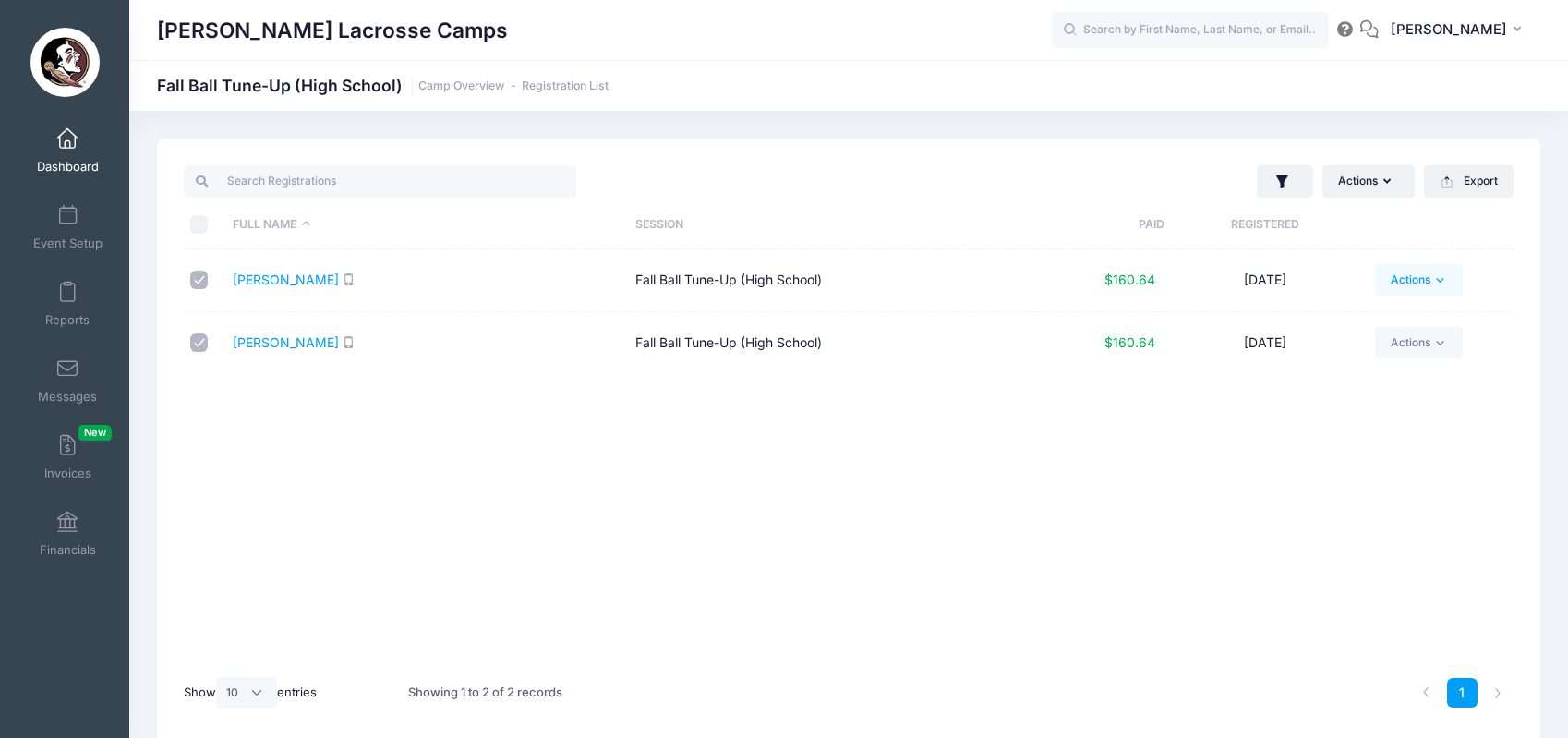
click at [1428, 284] on link "Actions" at bounding box center [1419, 280] width 88 height 31
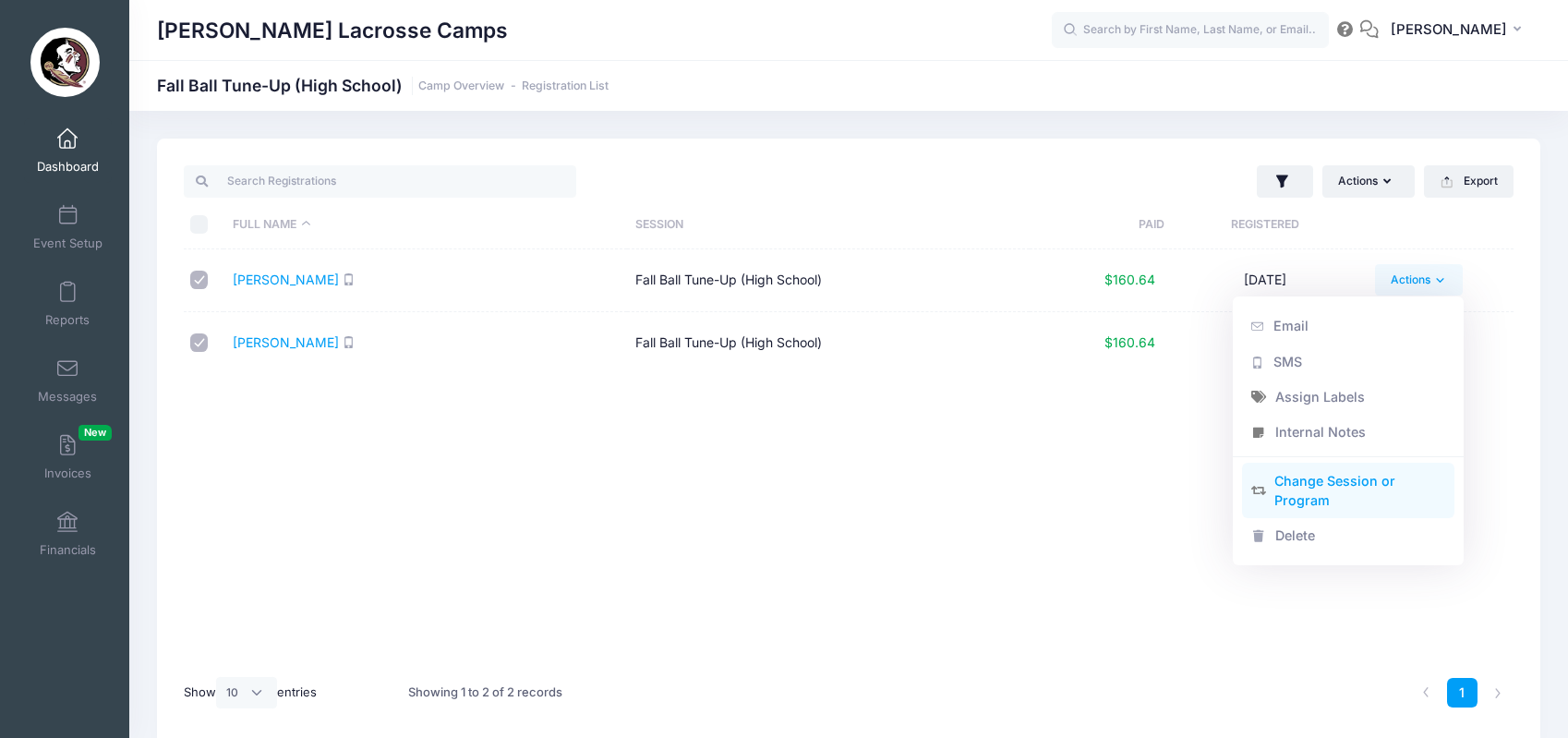
click at [1306, 493] on link "Change Session or Program" at bounding box center [1349, 489] width 214 height 56
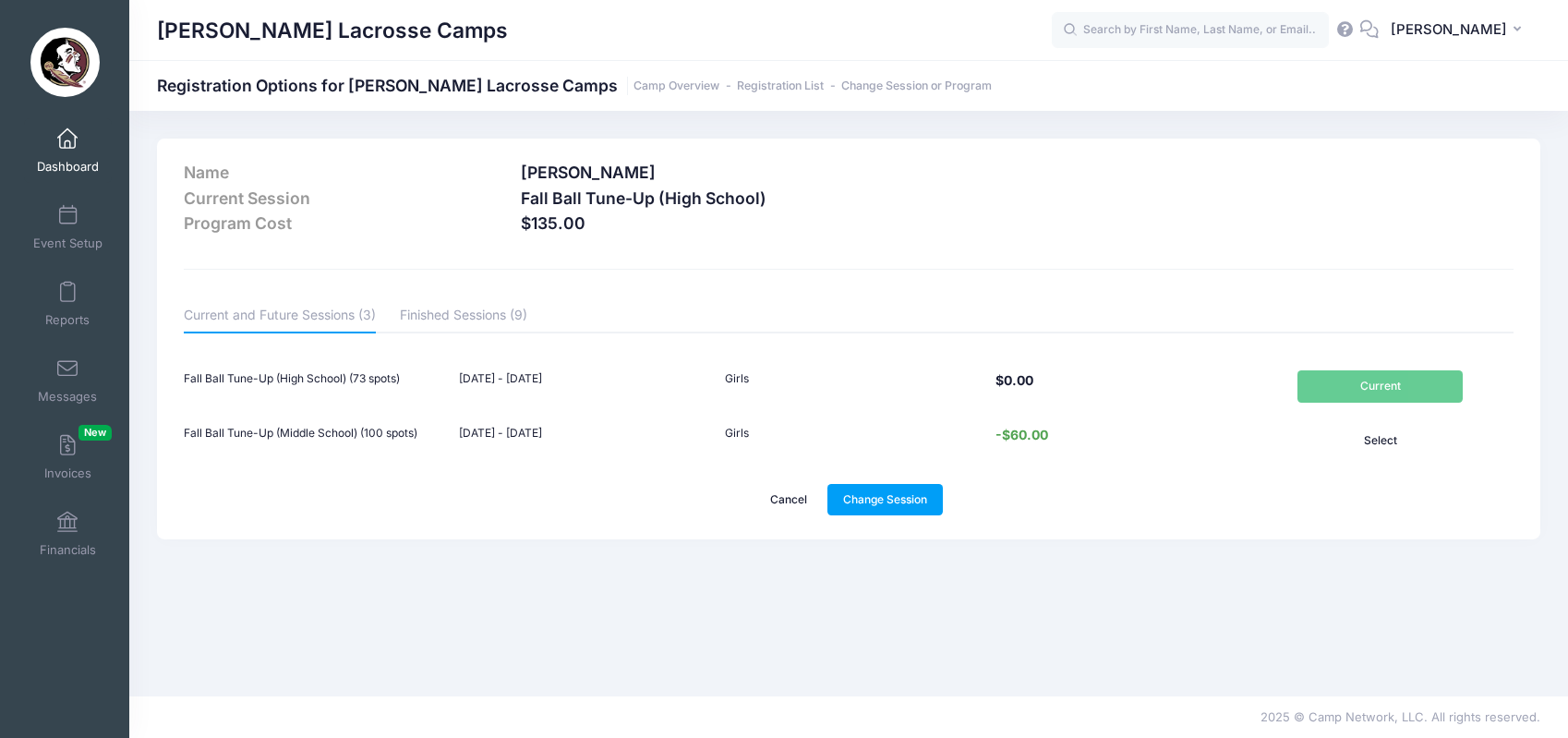
click at [785, 498] on link "Cancel" at bounding box center [789, 499] width 69 height 31
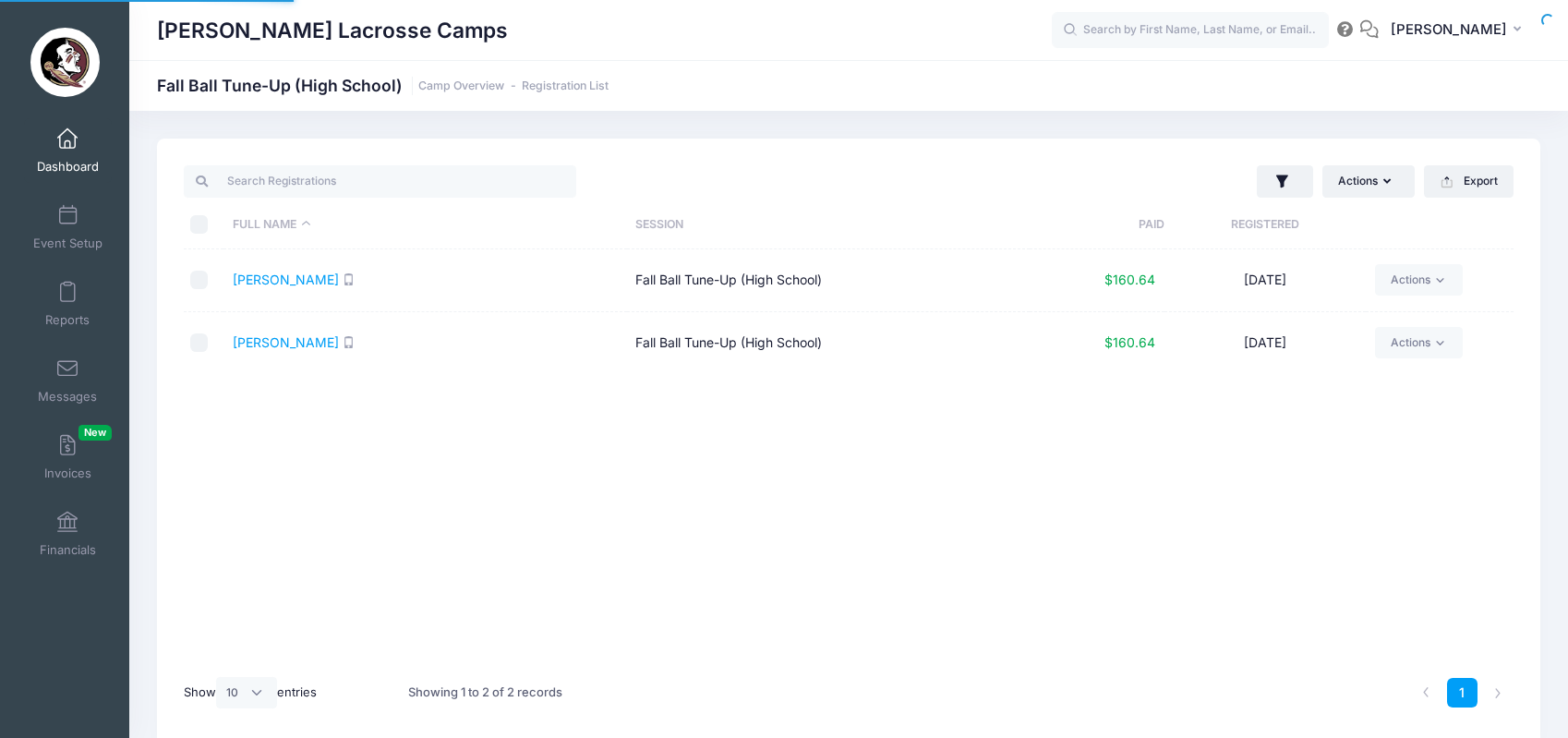
select select "10"
click at [77, 155] on link "Dashboard" at bounding box center [68, 150] width 88 height 64
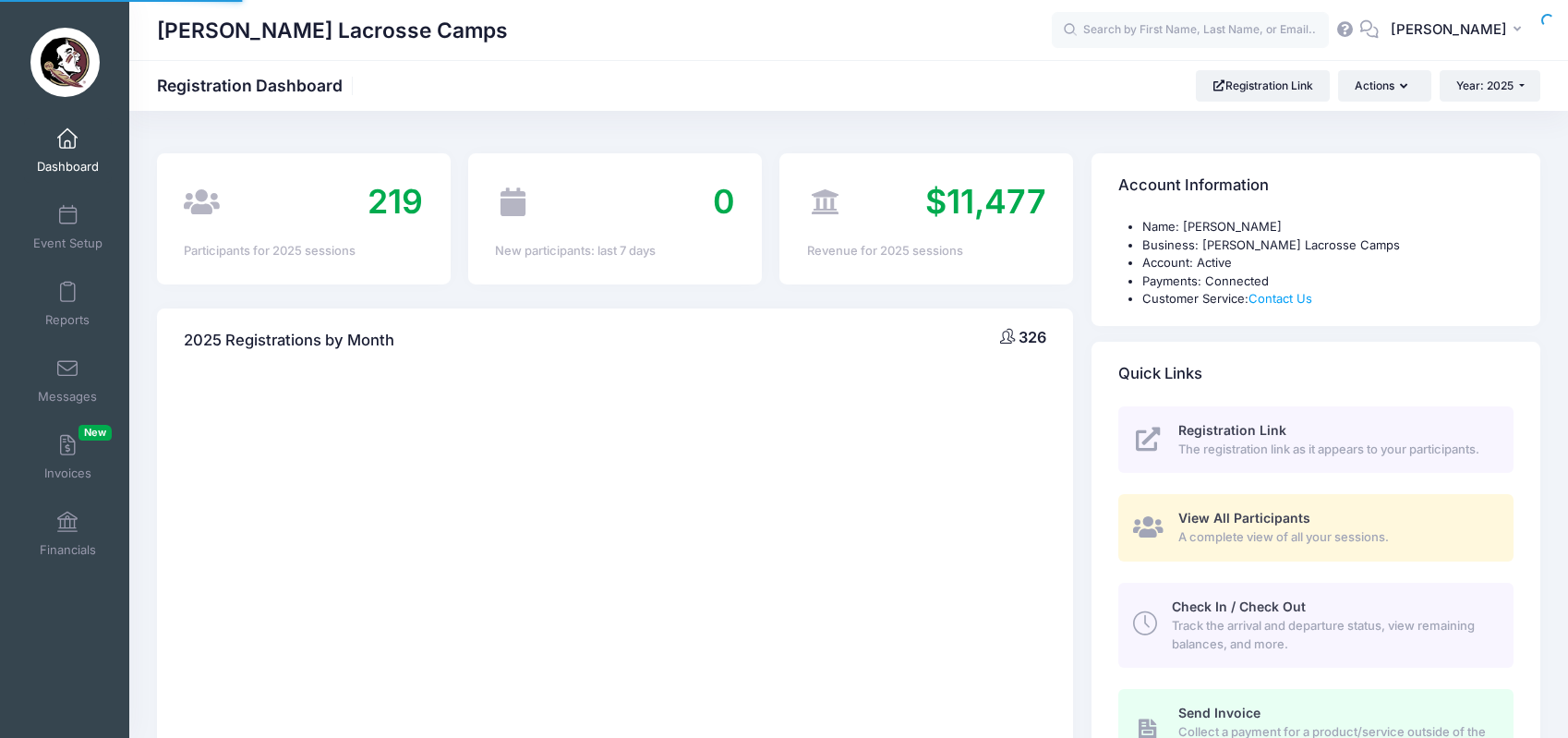
select select
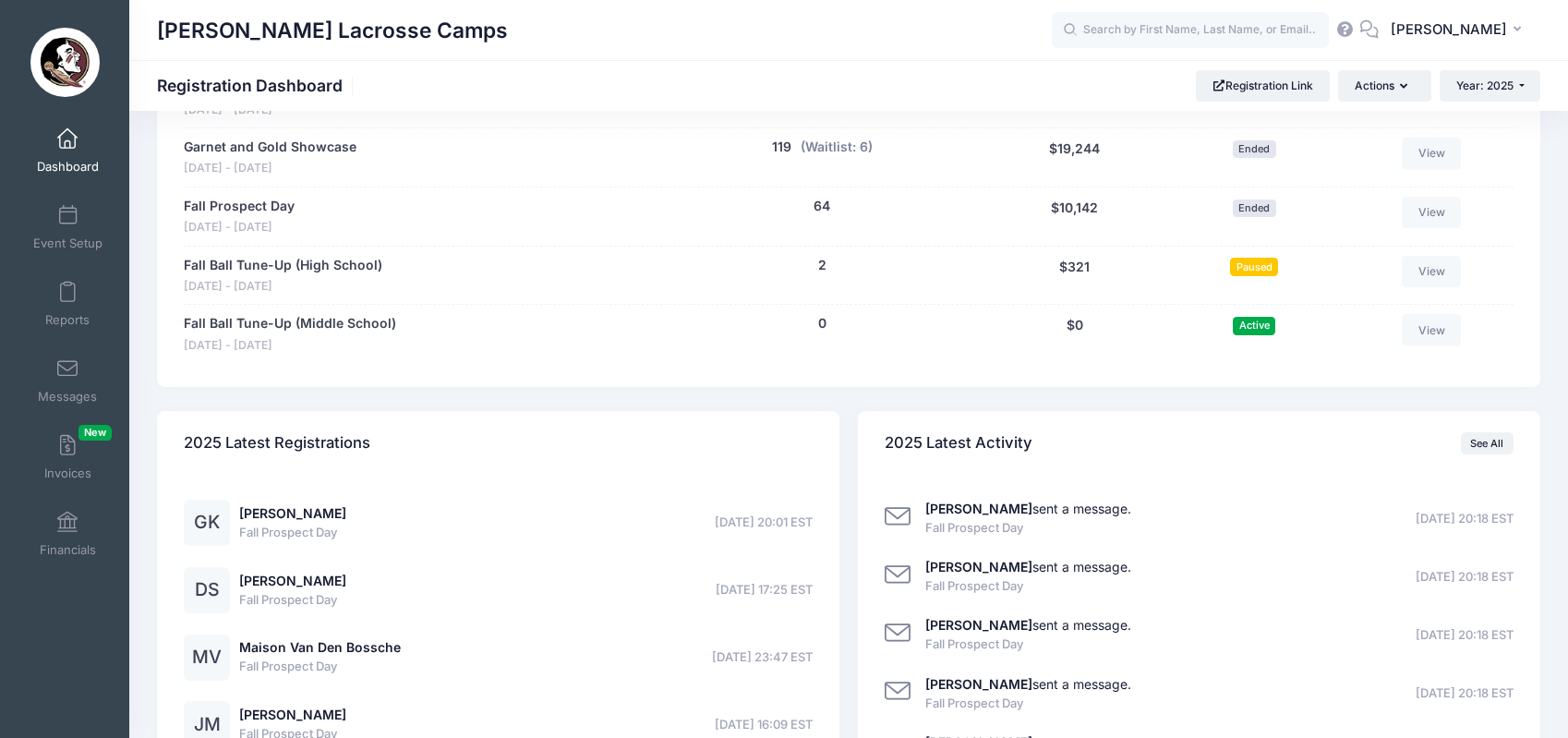
scroll to position [1058, 0]
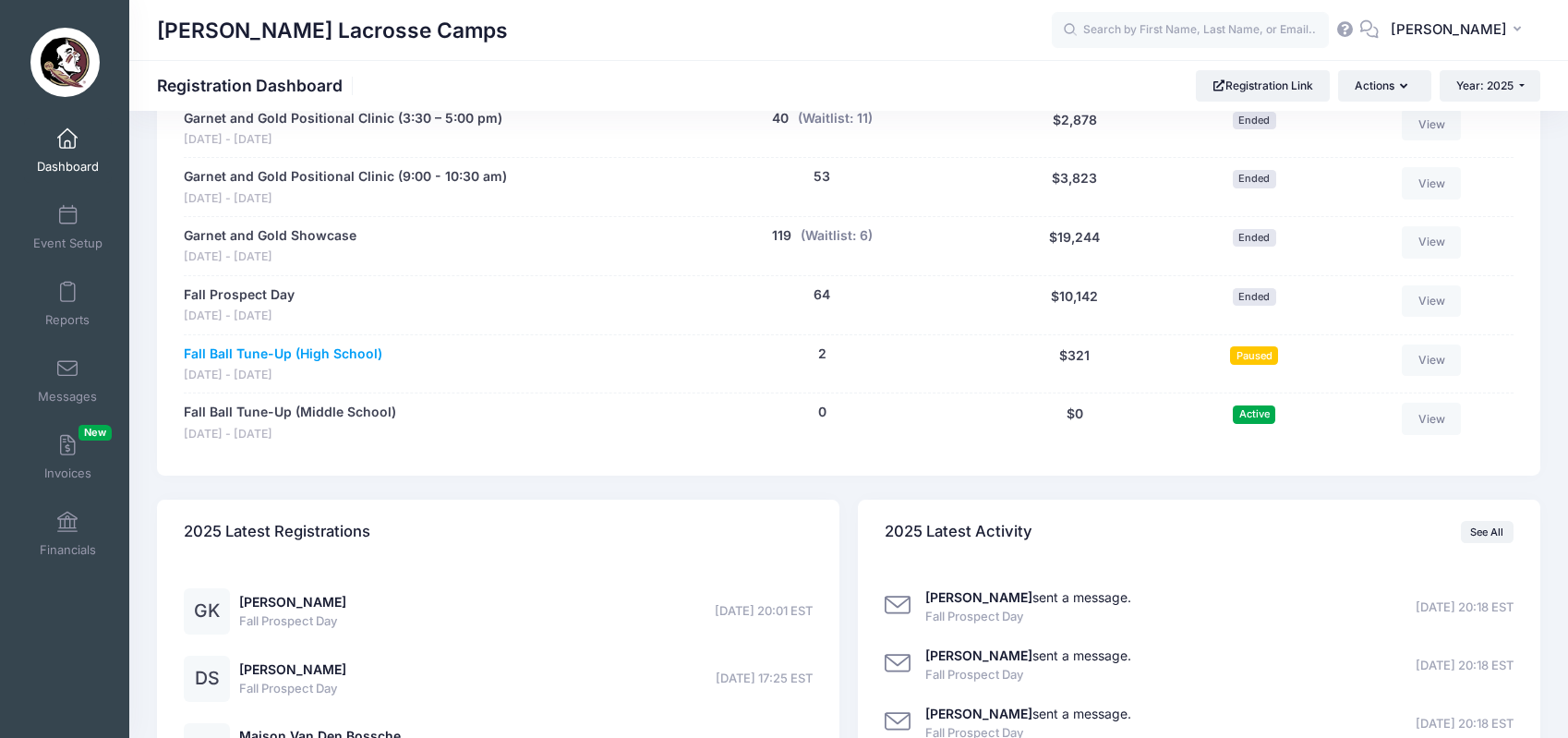
click at [322, 344] on link "Fall Ball Tune-Up (High School)" at bounding box center [283, 354] width 199 height 19
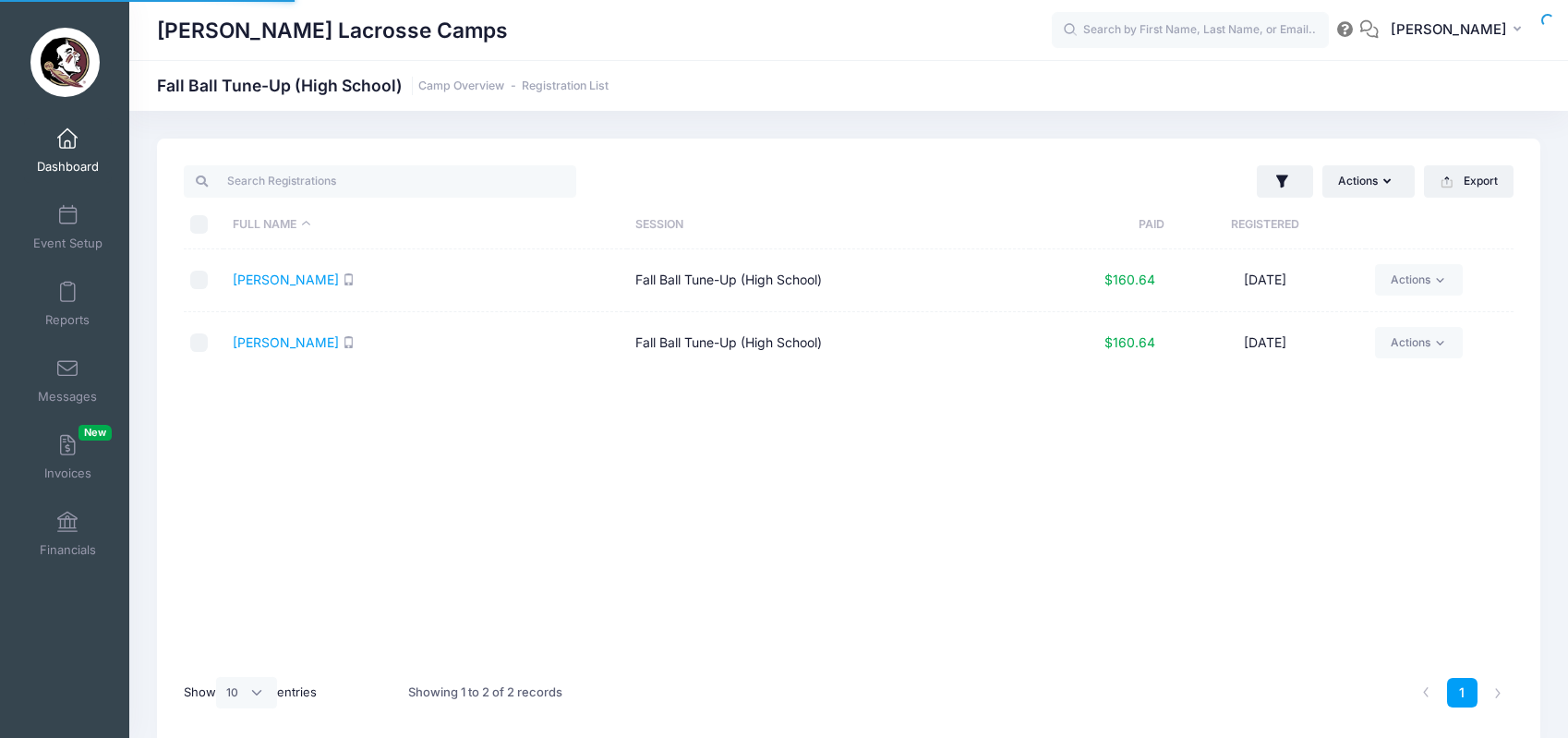
select select "10"
click at [57, 200] on link "Event Setup" at bounding box center [68, 227] width 88 height 64
